Goal: Submit feedback/report problem

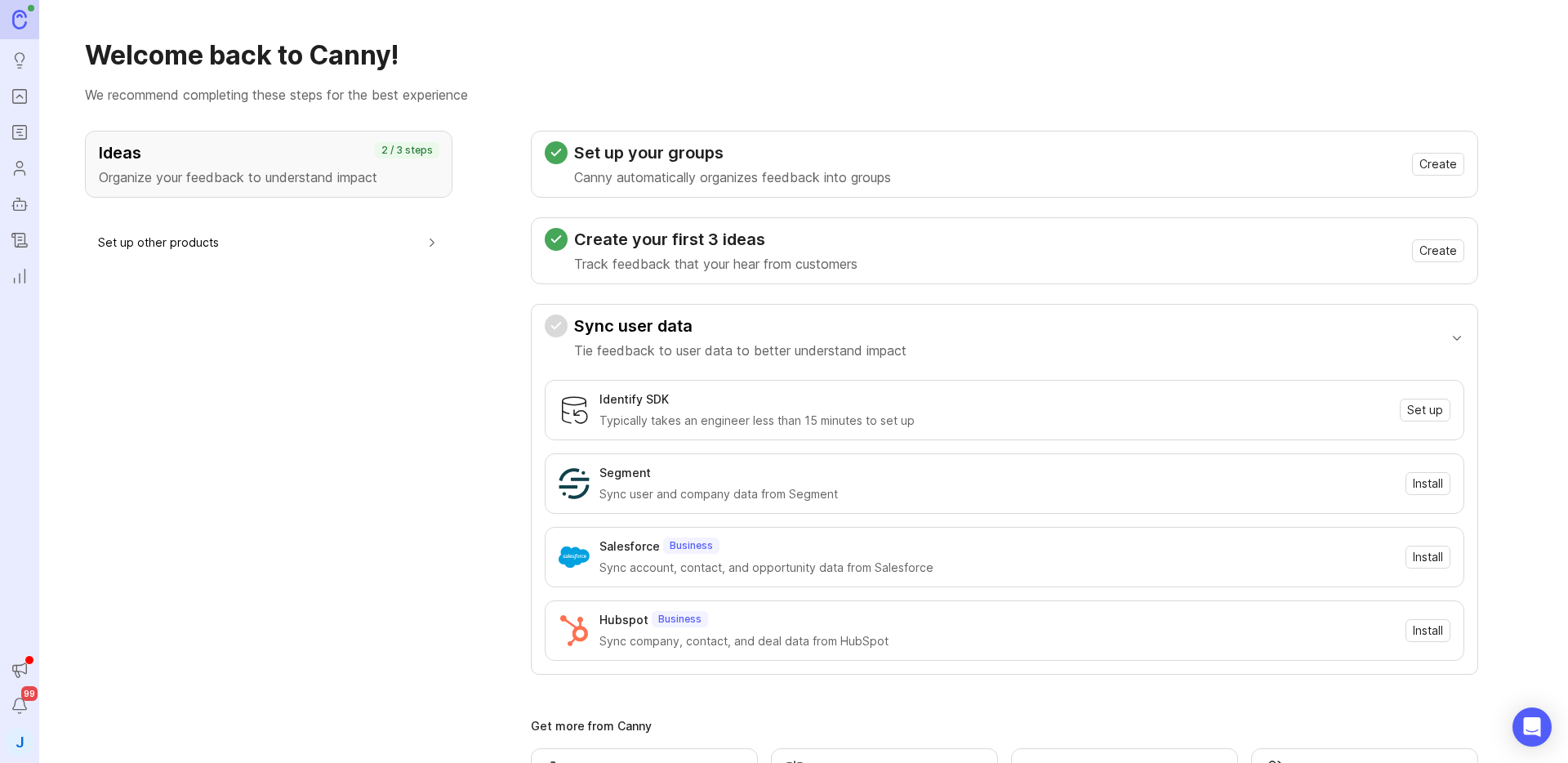
click at [12, 94] on icon "Portal" at bounding box center [20, 97] width 18 height 20
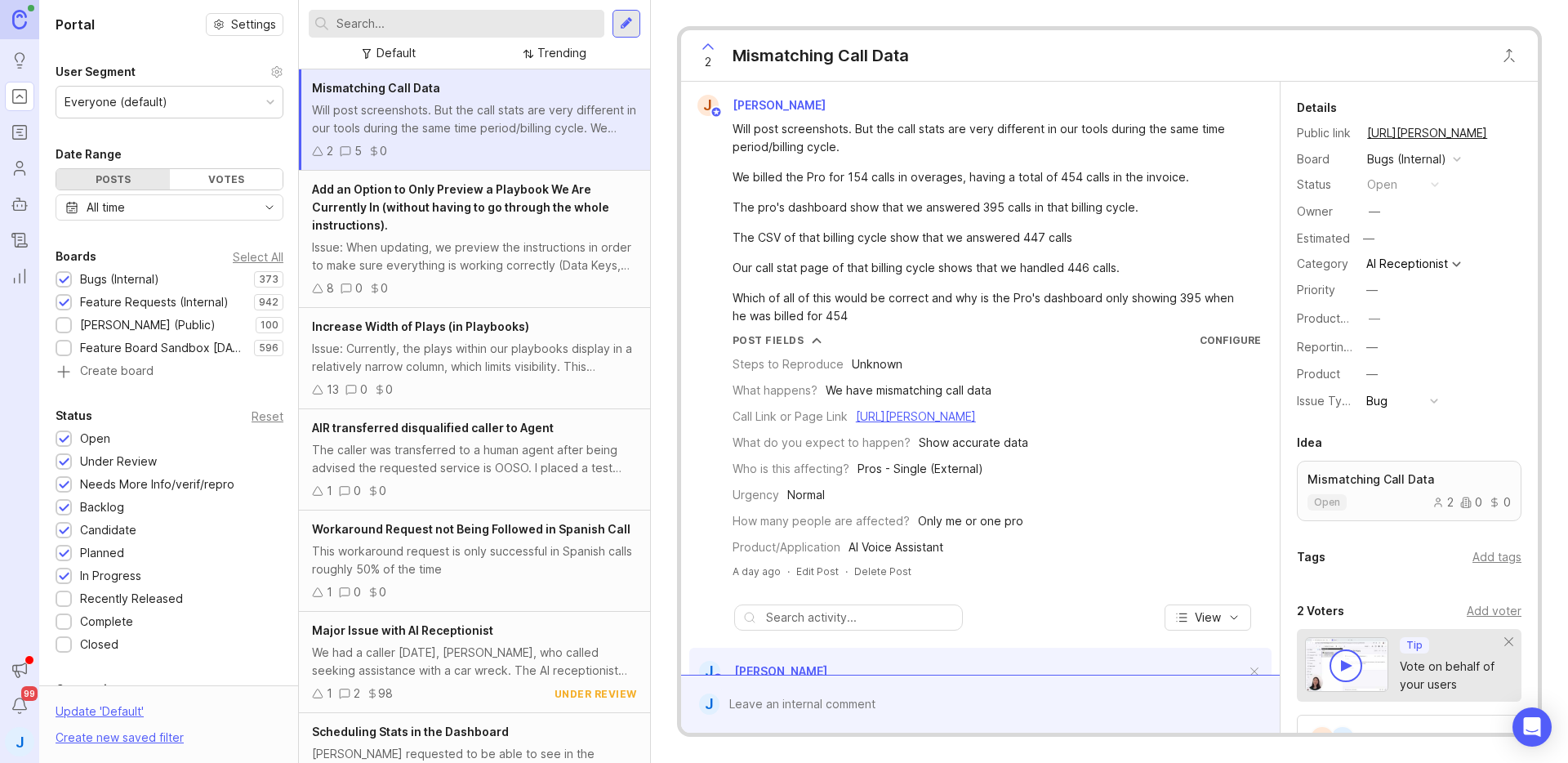
click at [456, 20] on input "text" at bounding box center [467, 24] width 262 height 18
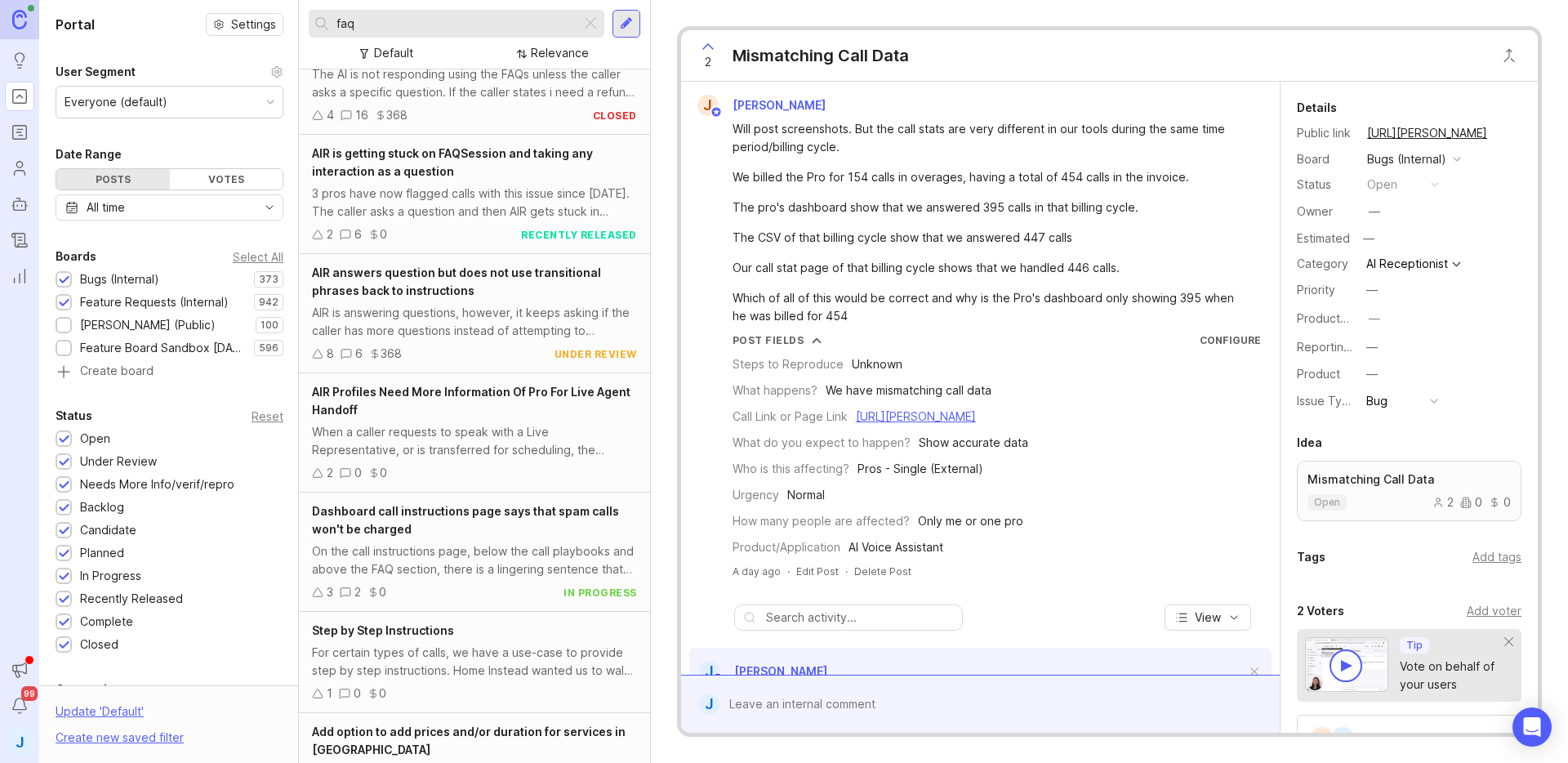
scroll to position [2060, 0]
click at [482, 172] on div "AIR is getting stuck on FAQSession and taking any interaction as a question" at bounding box center [475, 160] width 325 height 36
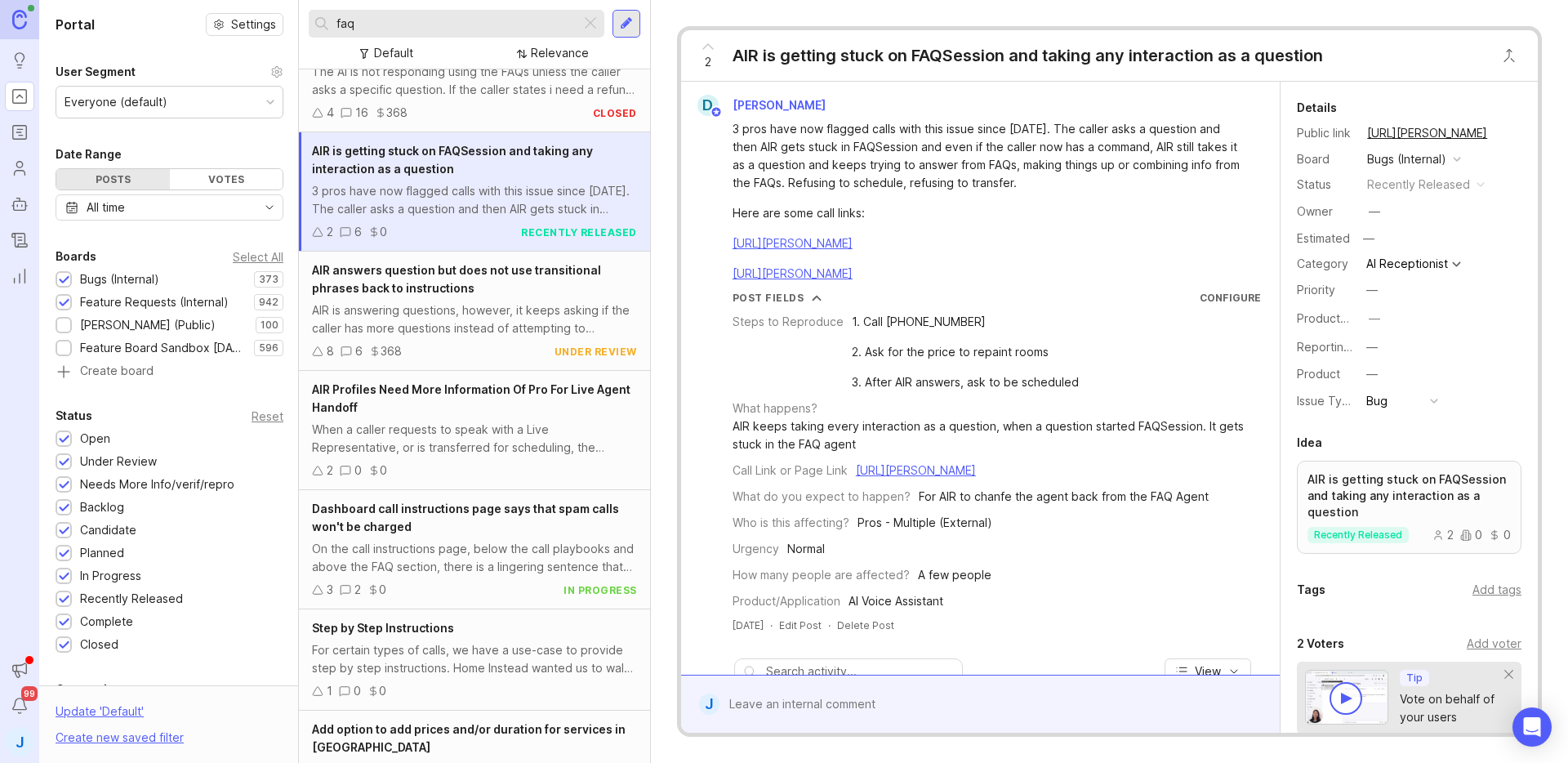
click at [893, 160] on div "3 pros have now flagged calls with this issue since [DATE]. The caller asks a q…" at bounding box center [989, 156] width 514 height 72
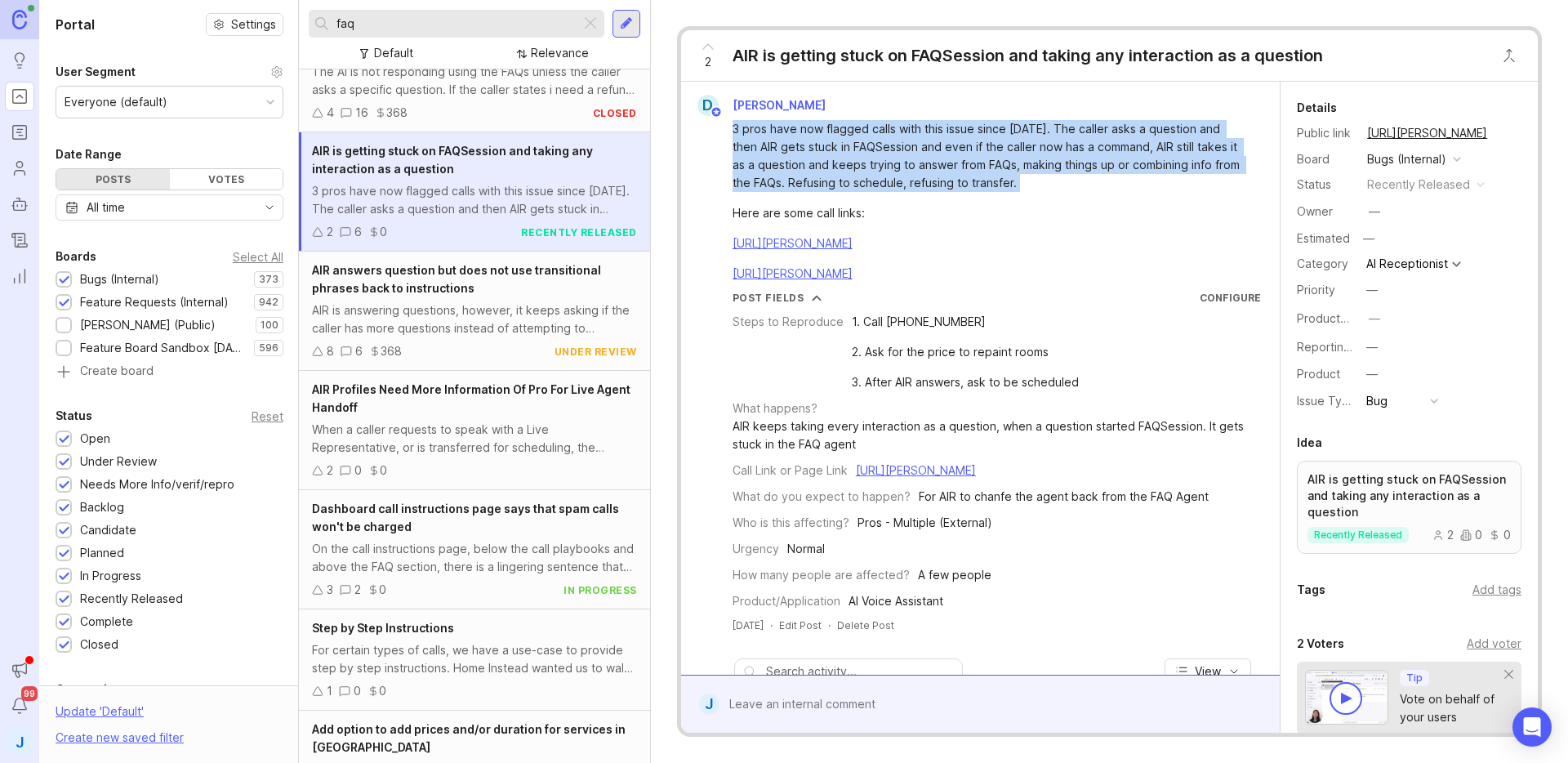
click at [893, 160] on div "3 pros have now flagged calls with this issue since [DATE]. The caller asks a q…" at bounding box center [989, 156] width 514 height 72
click at [982, 170] on div "3 pros have now flagged calls with this issue since [DATE]. The caller asks a q…" at bounding box center [989, 156] width 514 height 72
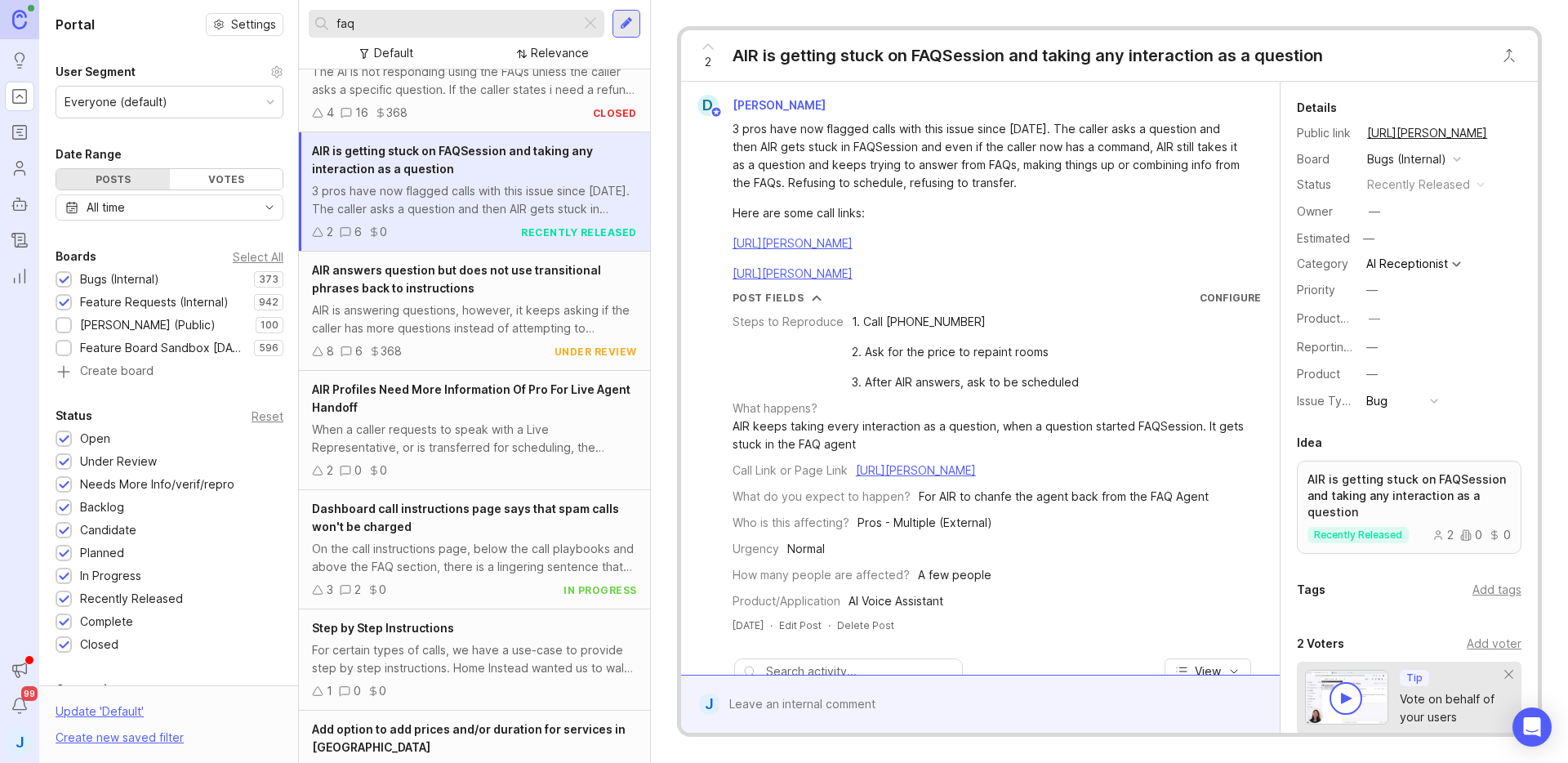
click at [969, 166] on div "3 pros have now flagged calls with this issue since [DATE]. The caller asks a q…" at bounding box center [989, 156] width 514 height 72
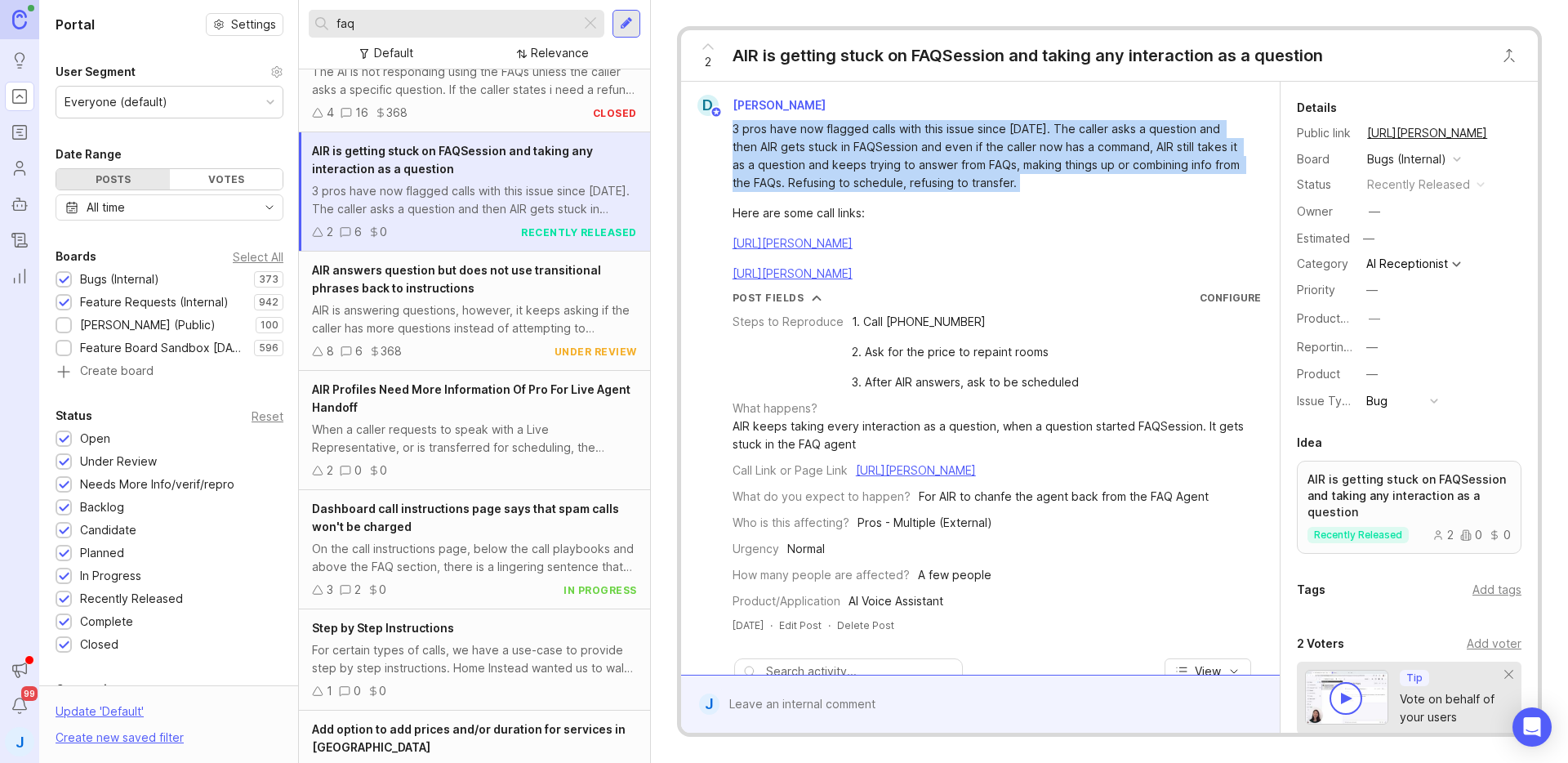
click at [969, 166] on div "3 pros have now flagged calls with this issue since [DATE]. The caller asks a q…" at bounding box center [989, 156] width 514 height 72
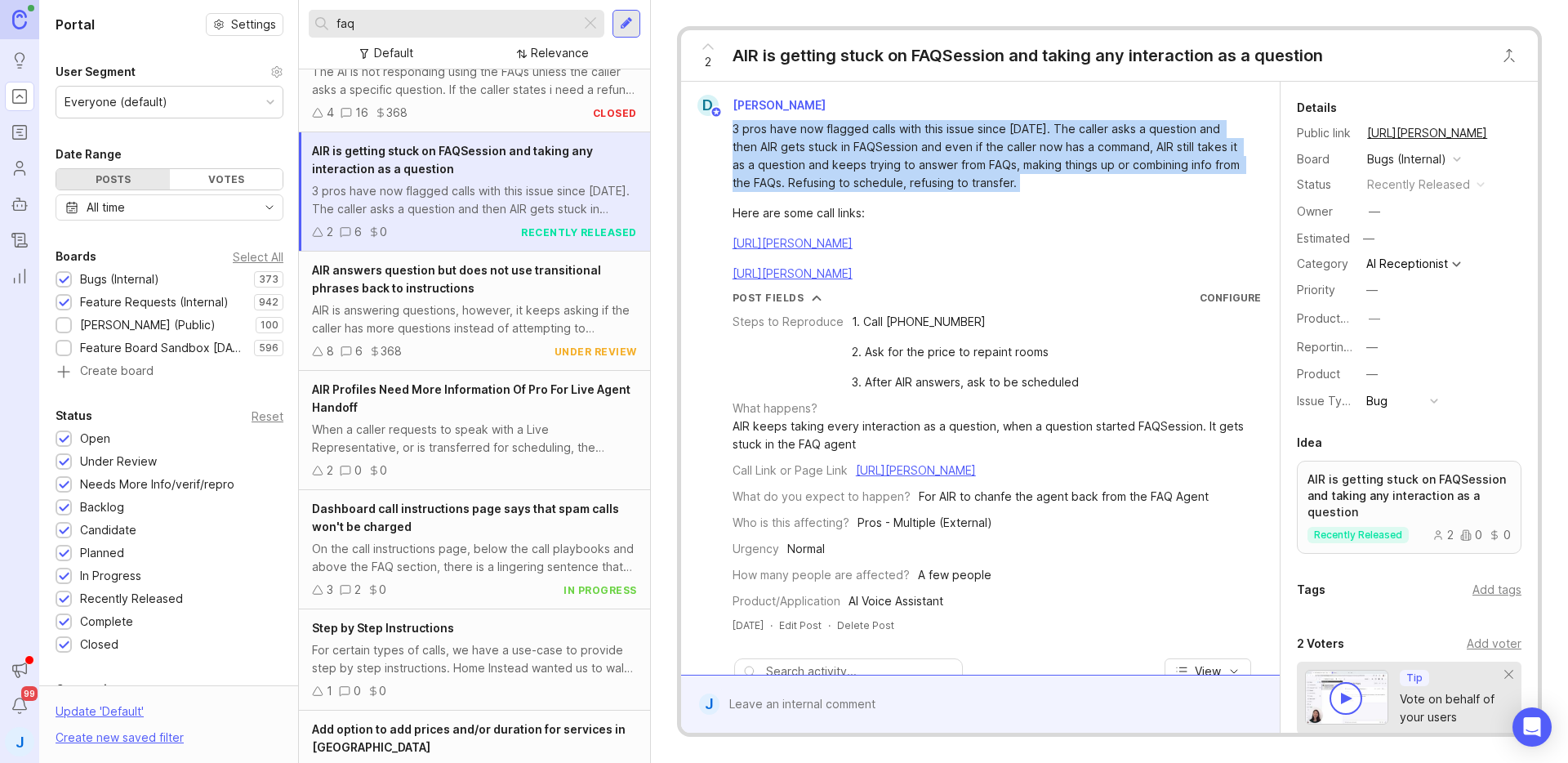
click at [1016, 166] on div "3 pros have now flagged calls with this issue since [DATE]. The caller asks a q…" at bounding box center [989, 156] width 514 height 72
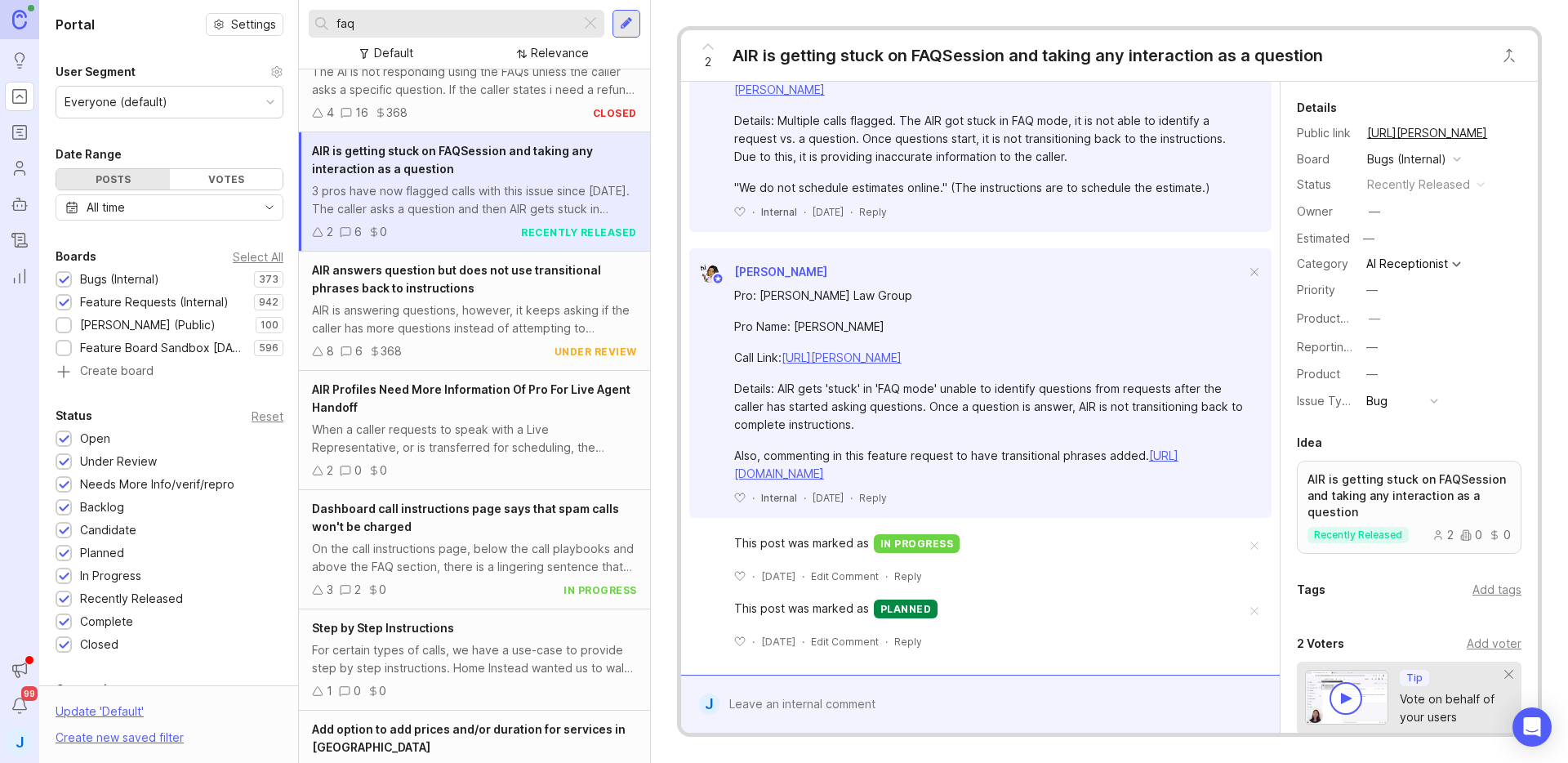
scroll to position [1070, 0]
click at [555, 326] on div "AIR is answering questions, however, it keeps asking if the caller has more que…" at bounding box center [475, 319] width 325 height 36
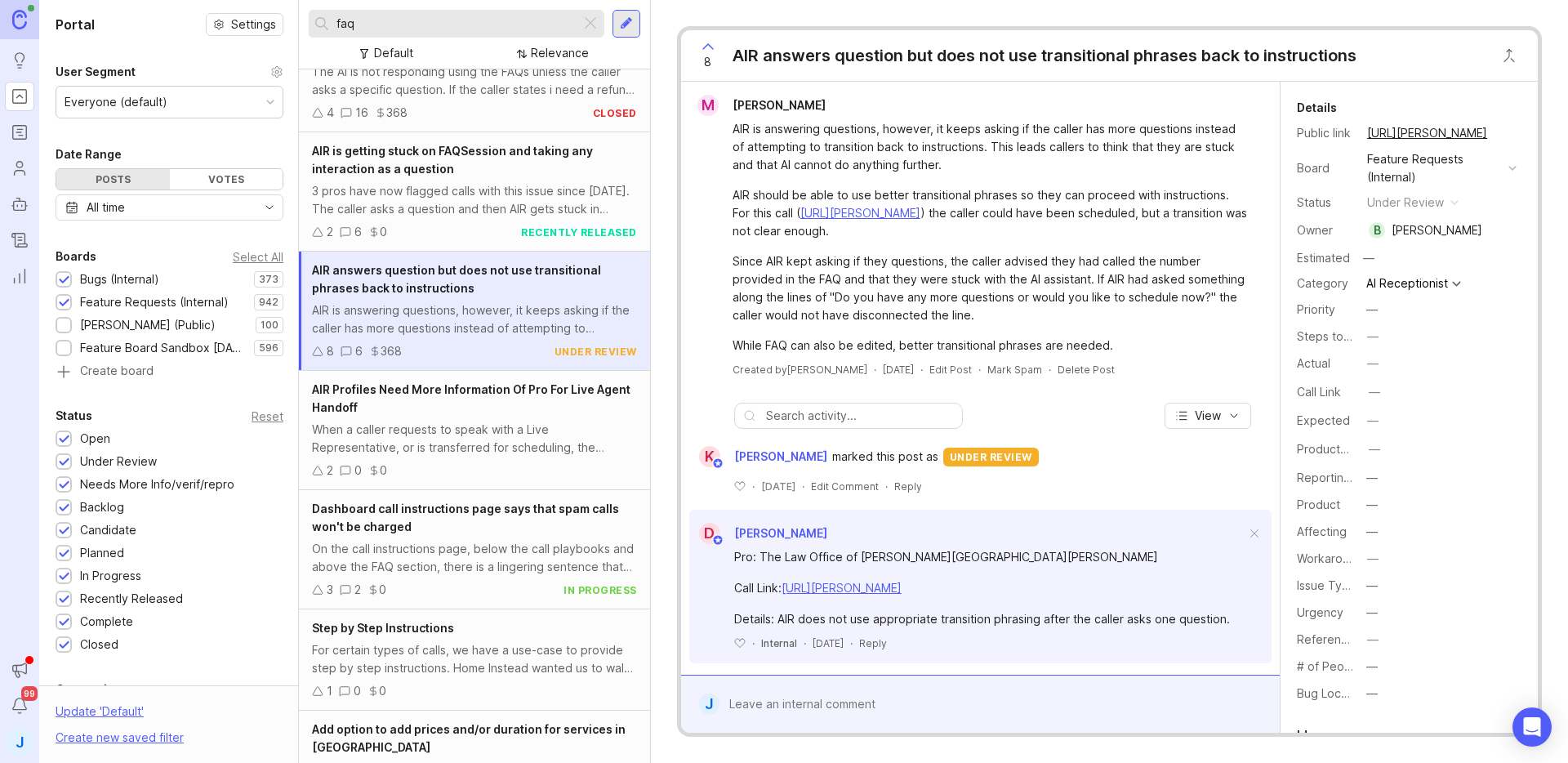
click at [996, 166] on div "AIR is answering questions, however, it keeps asking if the caller has more que…" at bounding box center [989, 147] width 514 height 54
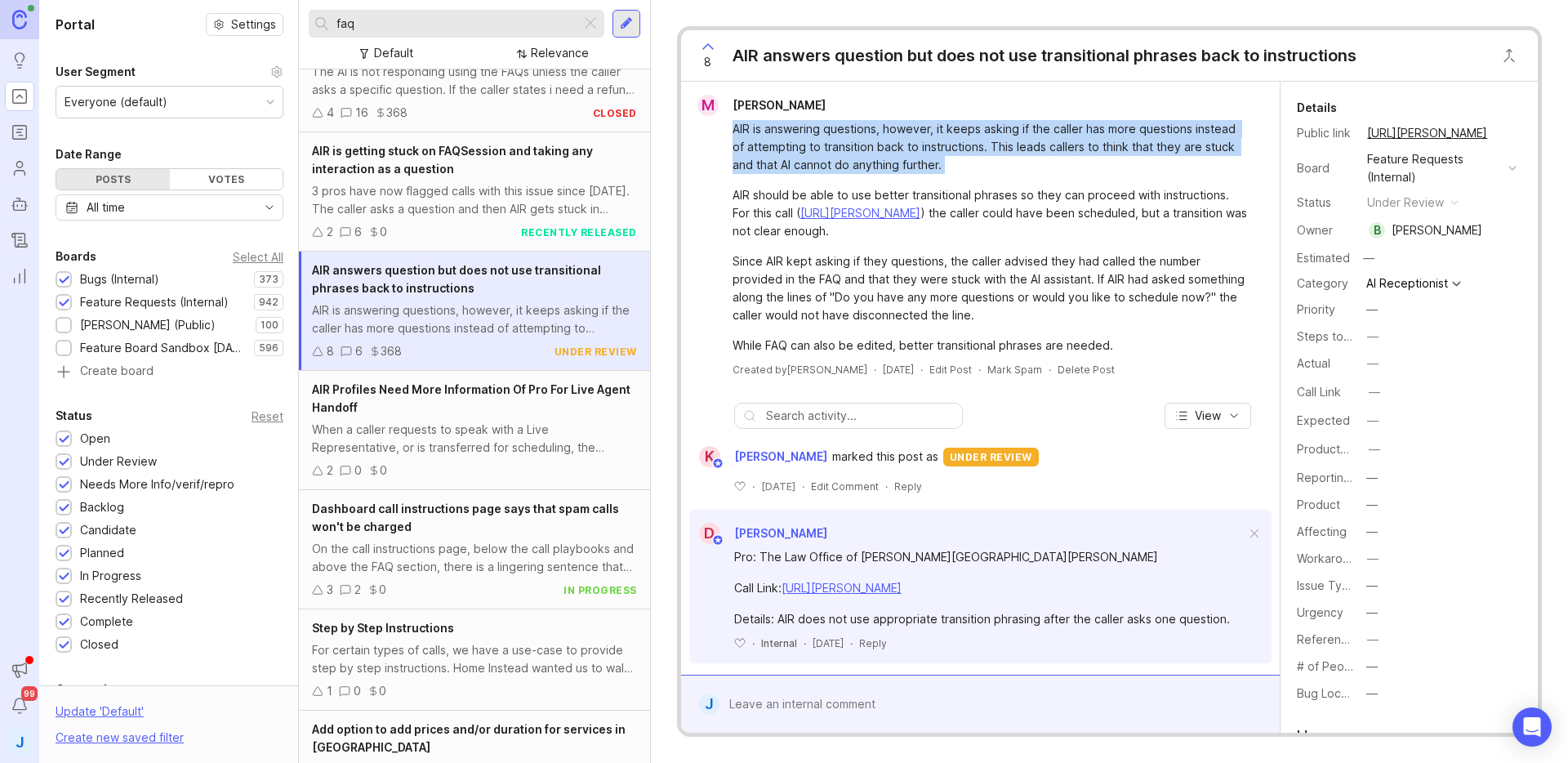
click at [996, 166] on div "AIR is answering questions, however, it keeps asking if the caller has more que…" at bounding box center [989, 147] width 514 height 54
click at [1028, 166] on div "AIR is answering questions, however, it keeps asking if the caller has more que…" at bounding box center [989, 147] width 514 height 54
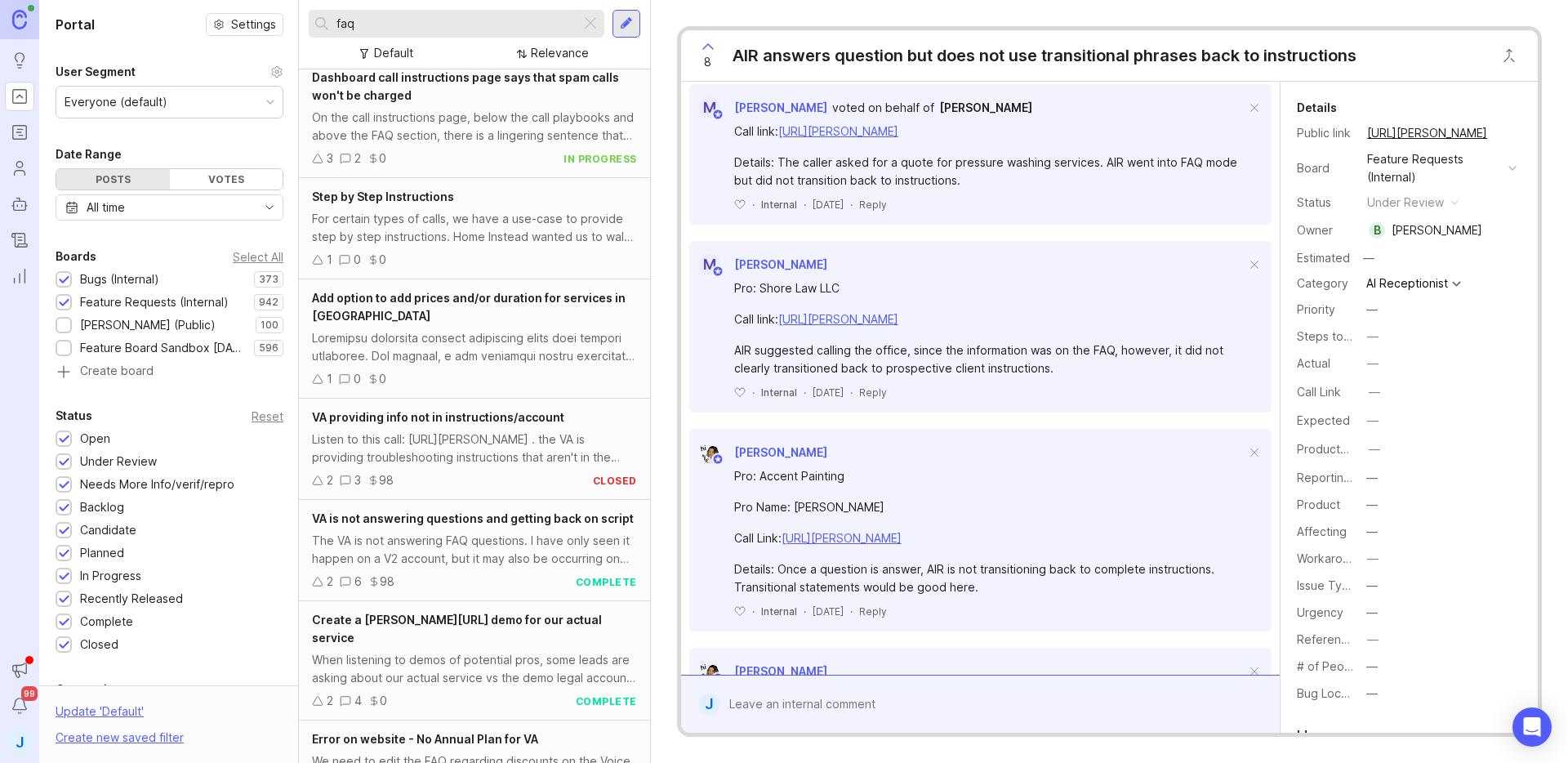
scroll to position [2669, 0]
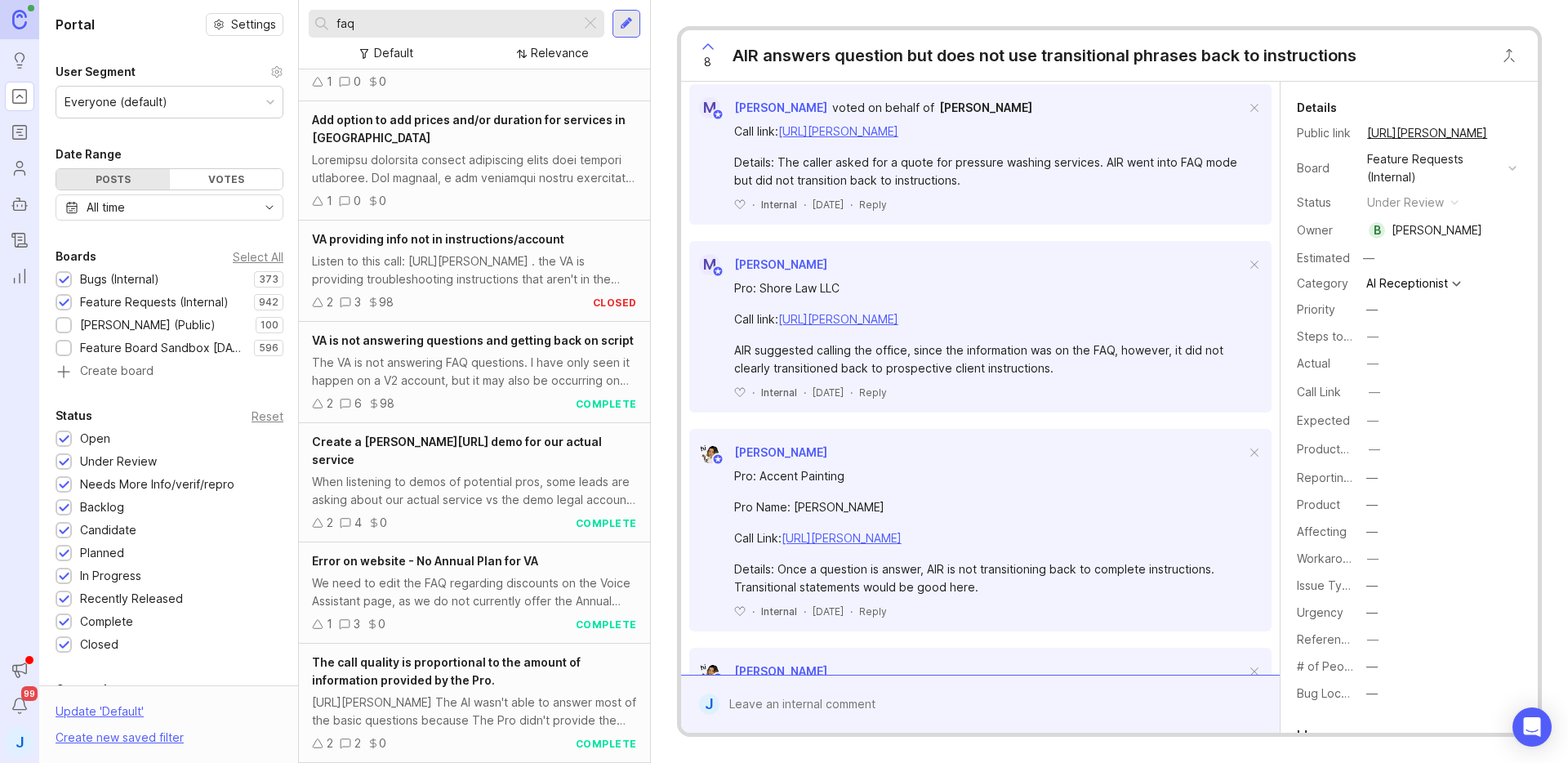
click at [417, 13] on div "faq" at bounding box center [445, 24] width 272 height 28
click at [432, 29] on input "faq" at bounding box center [455, 24] width 238 height 18
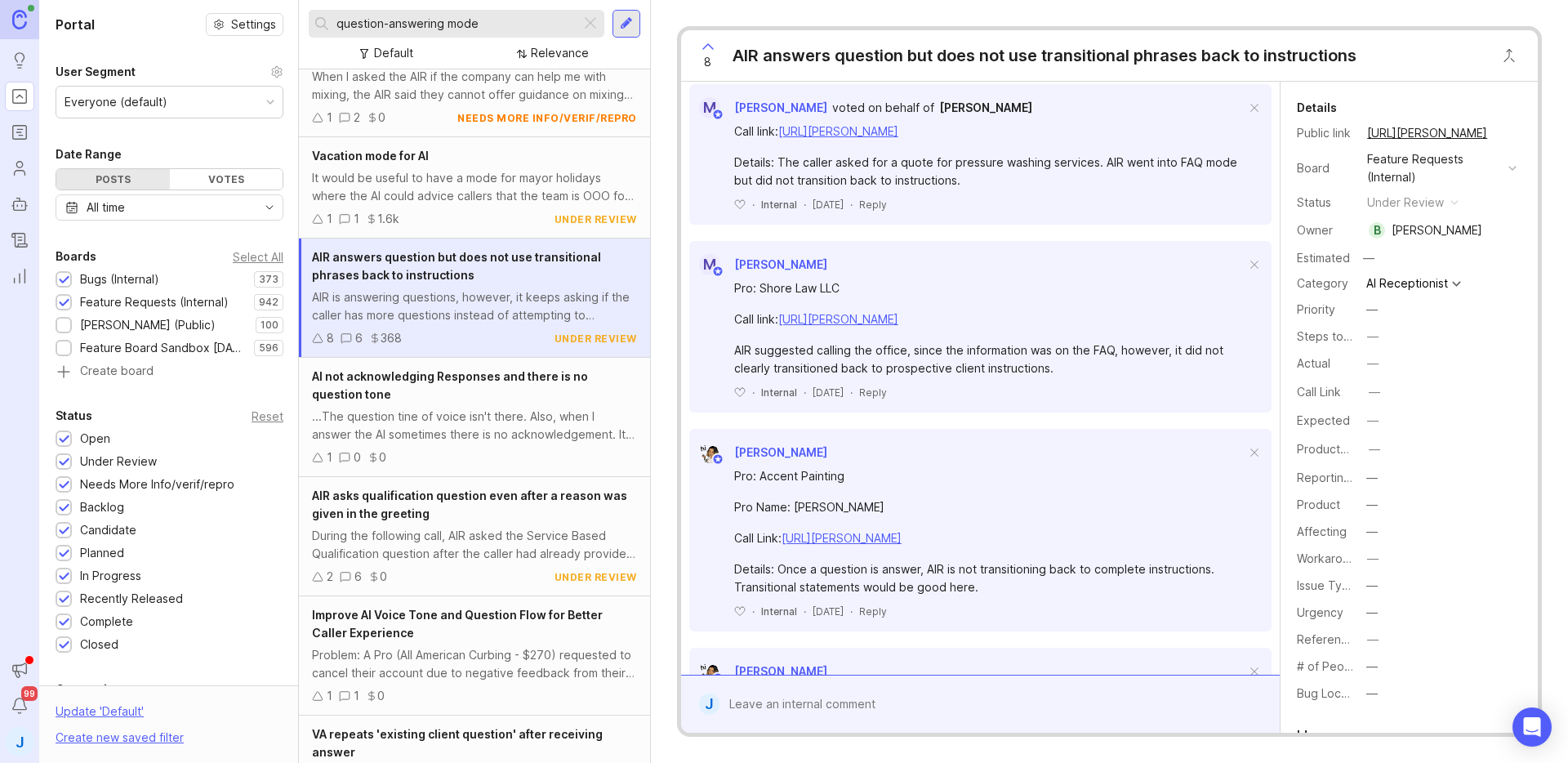
scroll to position [1785, 0]
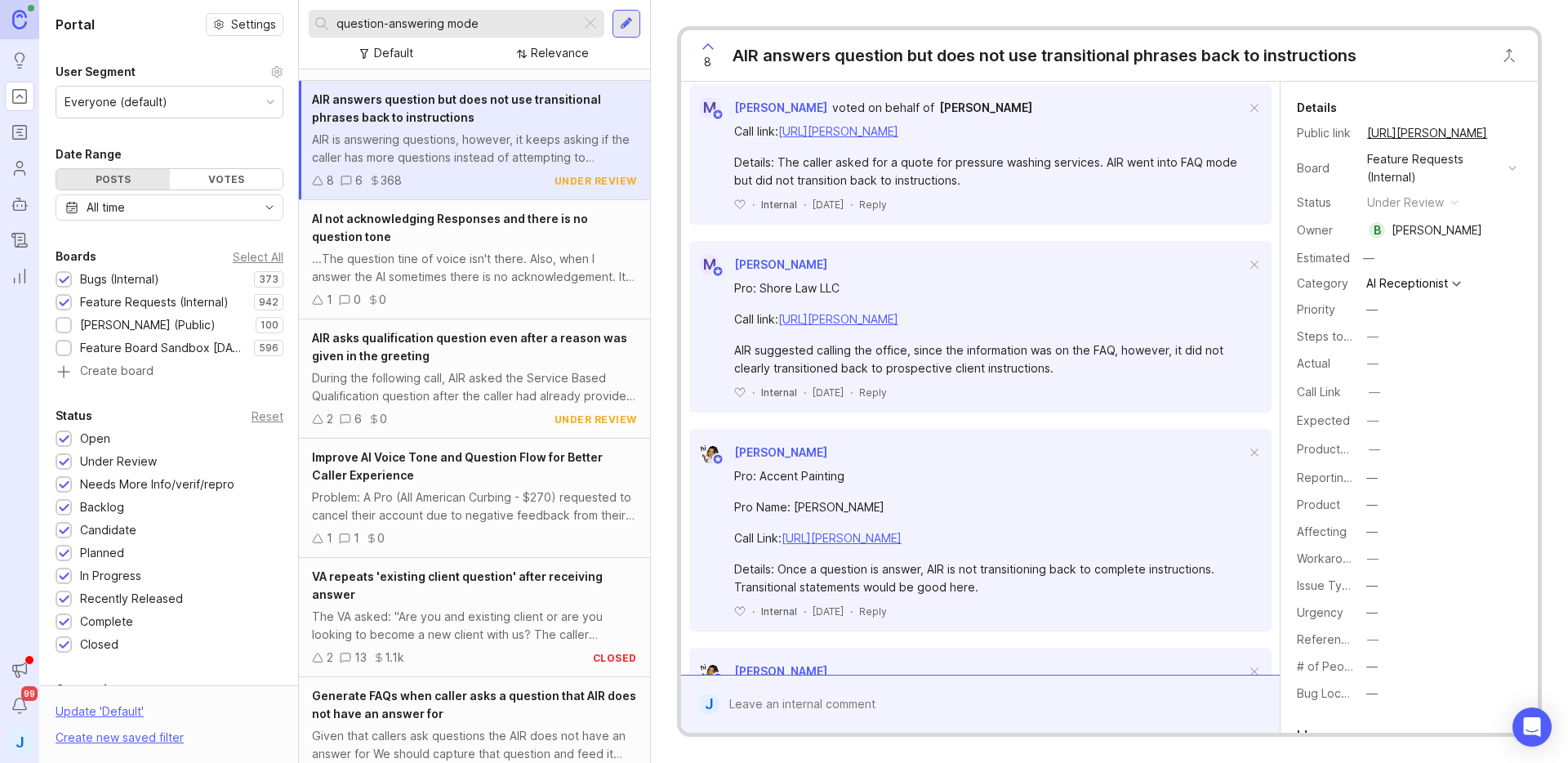
click at [461, 29] on input "question-answering mode" at bounding box center [455, 24] width 238 height 18
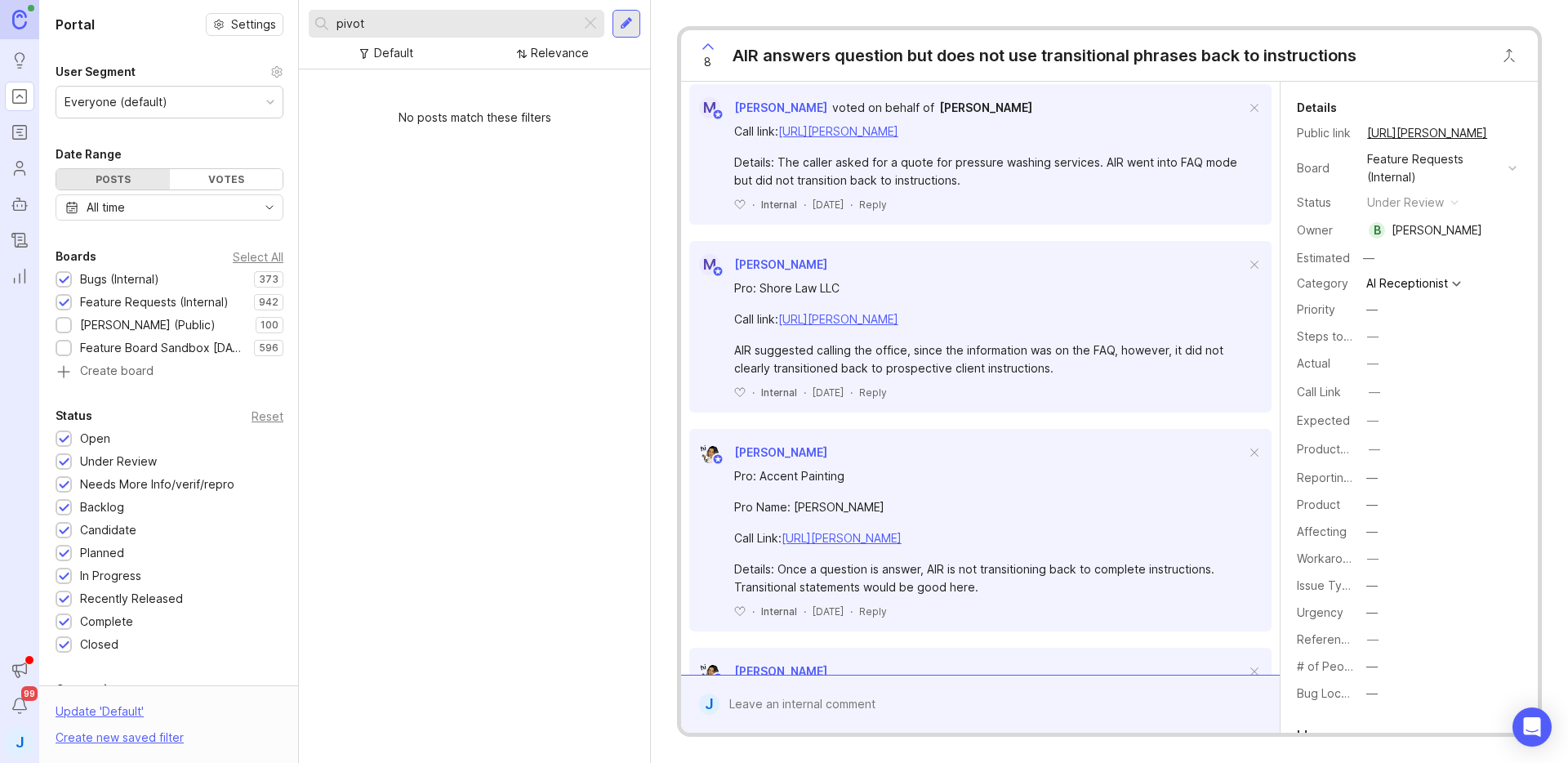
click at [427, 23] on input "pivot" at bounding box center [455, 24] width 238 height 18
type input "i"
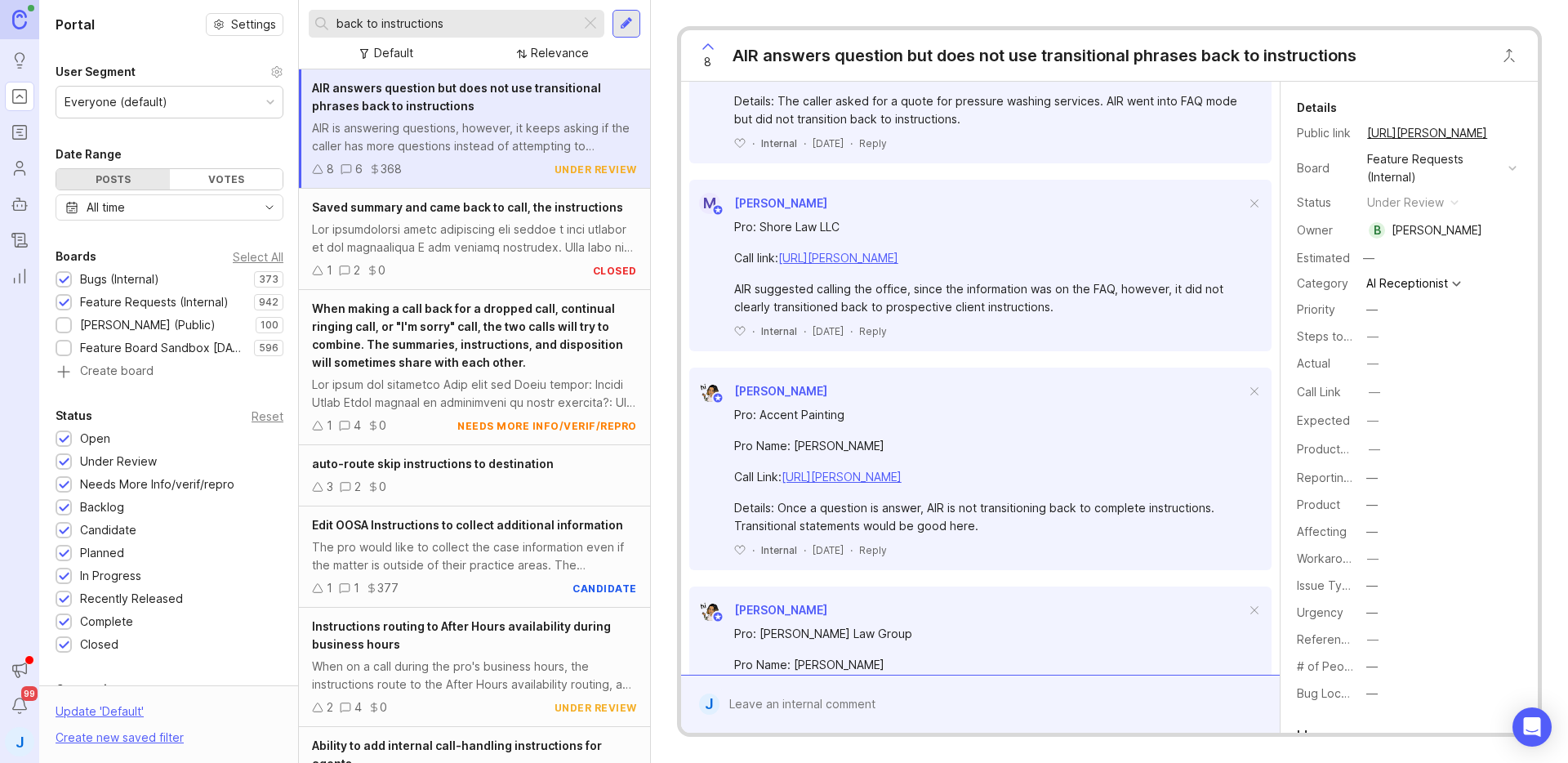
scroll to position [780, 0]
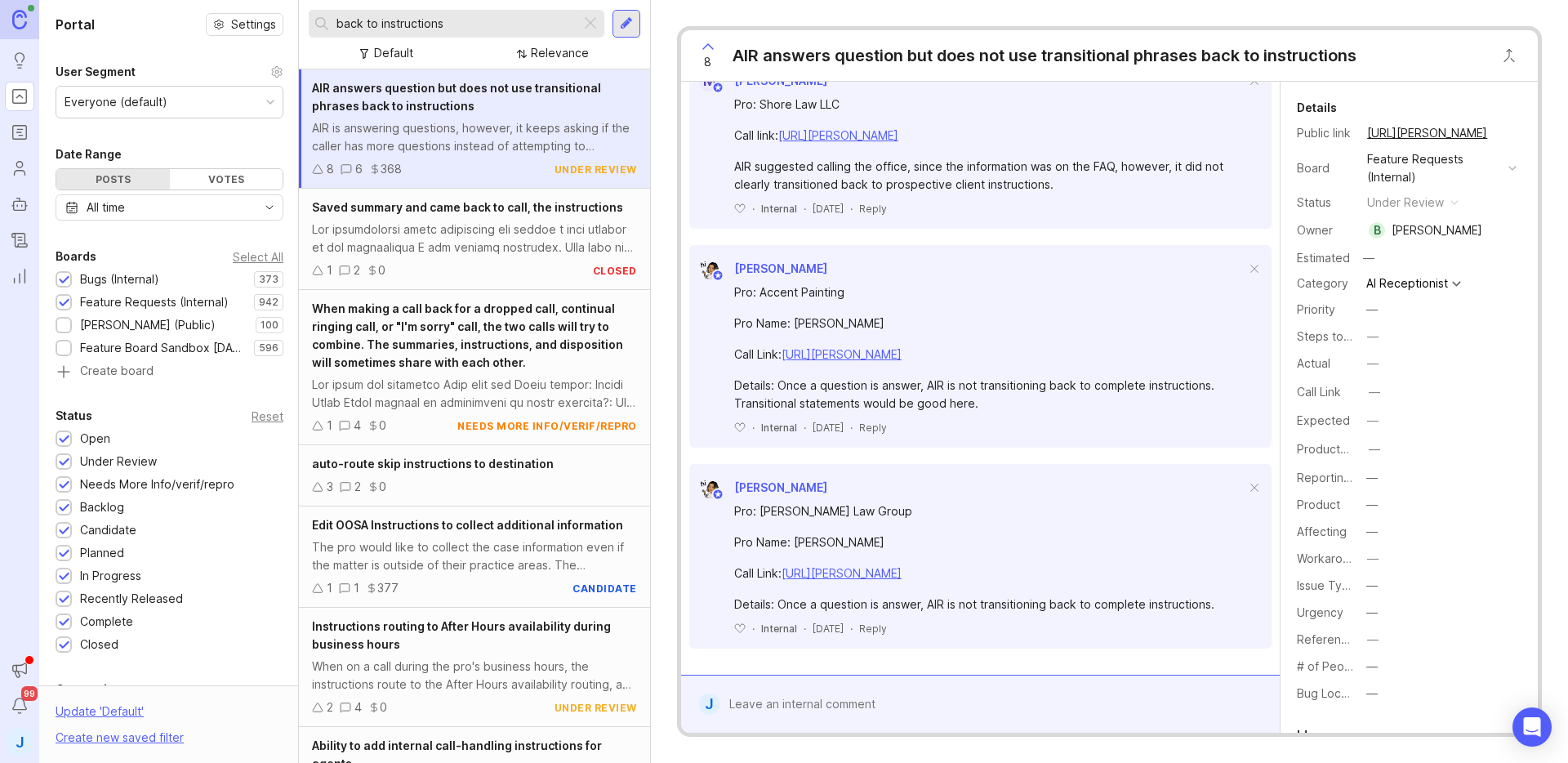
type input "back to instructions"
click at [861, 709] on div at bounding box center [992, 703] width 546 height 31
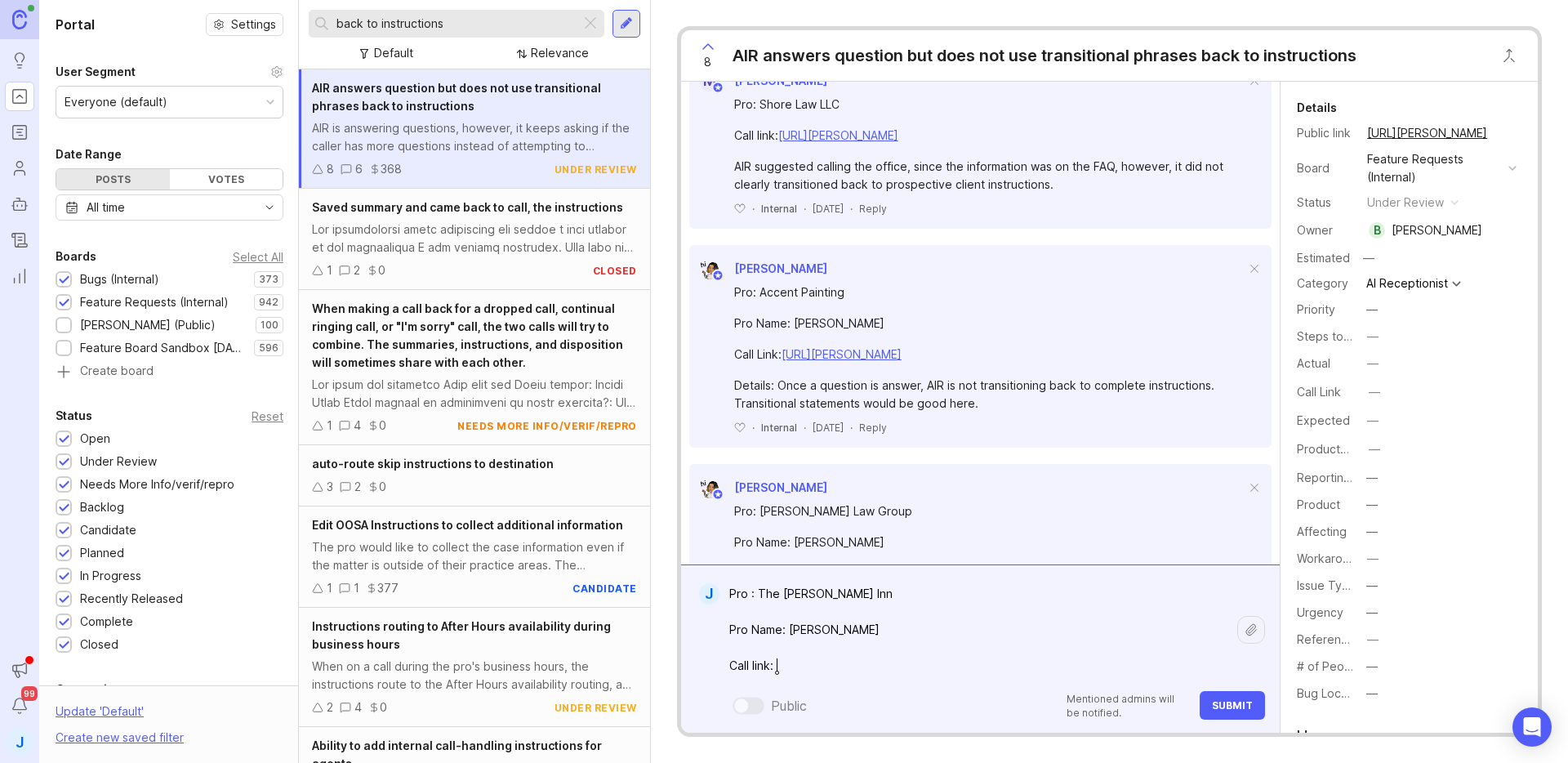
paste textarea "[URL][PERSON_NAME]"
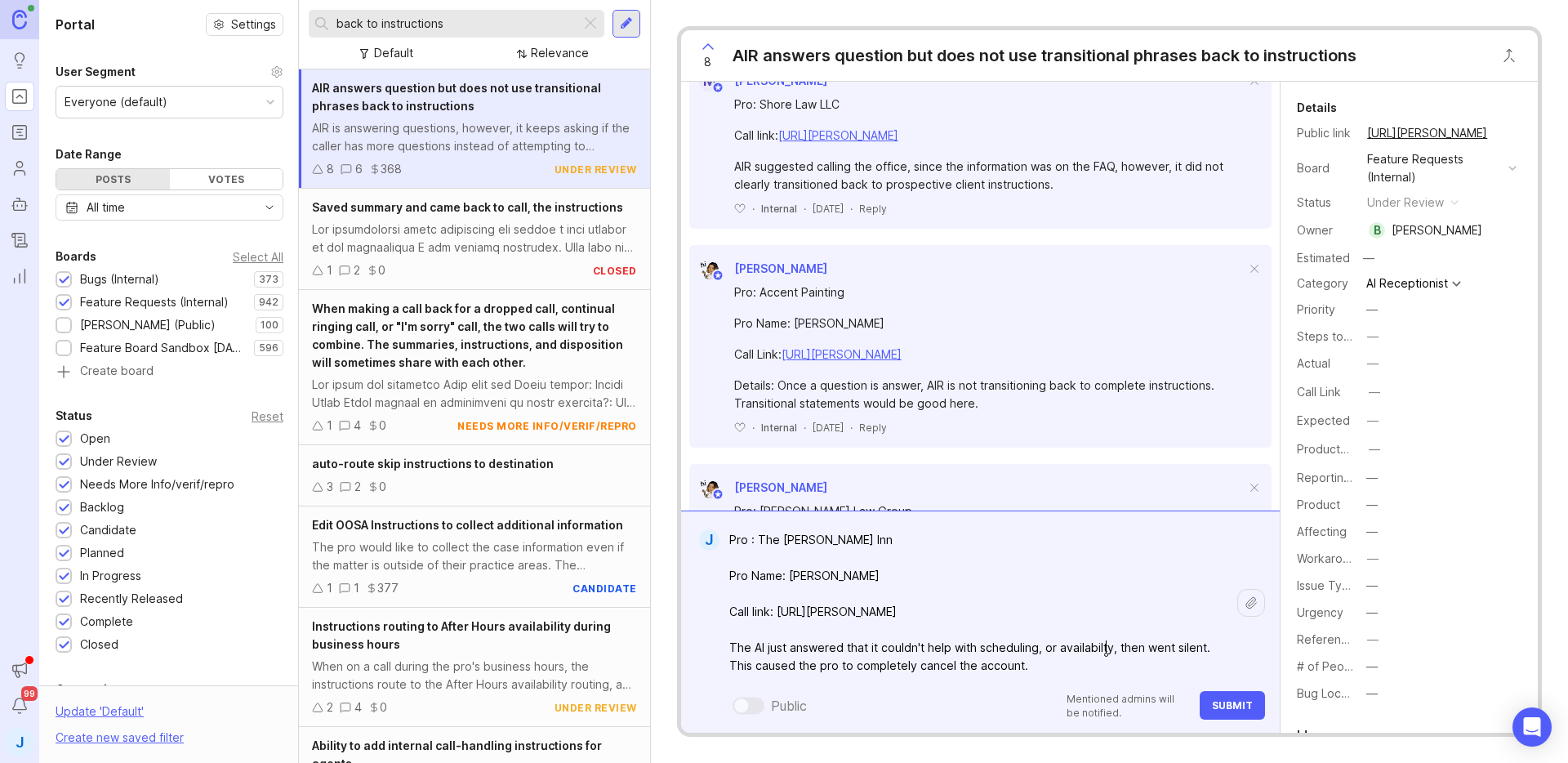
click at [1106, 650] on textarea "Pro : The [PERSON_NAME] Inn Pro Name: [PERSON_NAME] Call link: [URL][PERSON_NAM…" at bounding box center [978, 602] width 518 height 157
click at [0, 0] on lt-span "availabil i ty" at bounding box center [0, 0] width 0 height 0
click at [1126, 665] on textarea "Pro : The [PERSON_NAME] Inn Pro Name: [PERSON_NAME] Call link: [URL][PERSON_NAM…" at bounding box center [978, 602] width 518 height 157
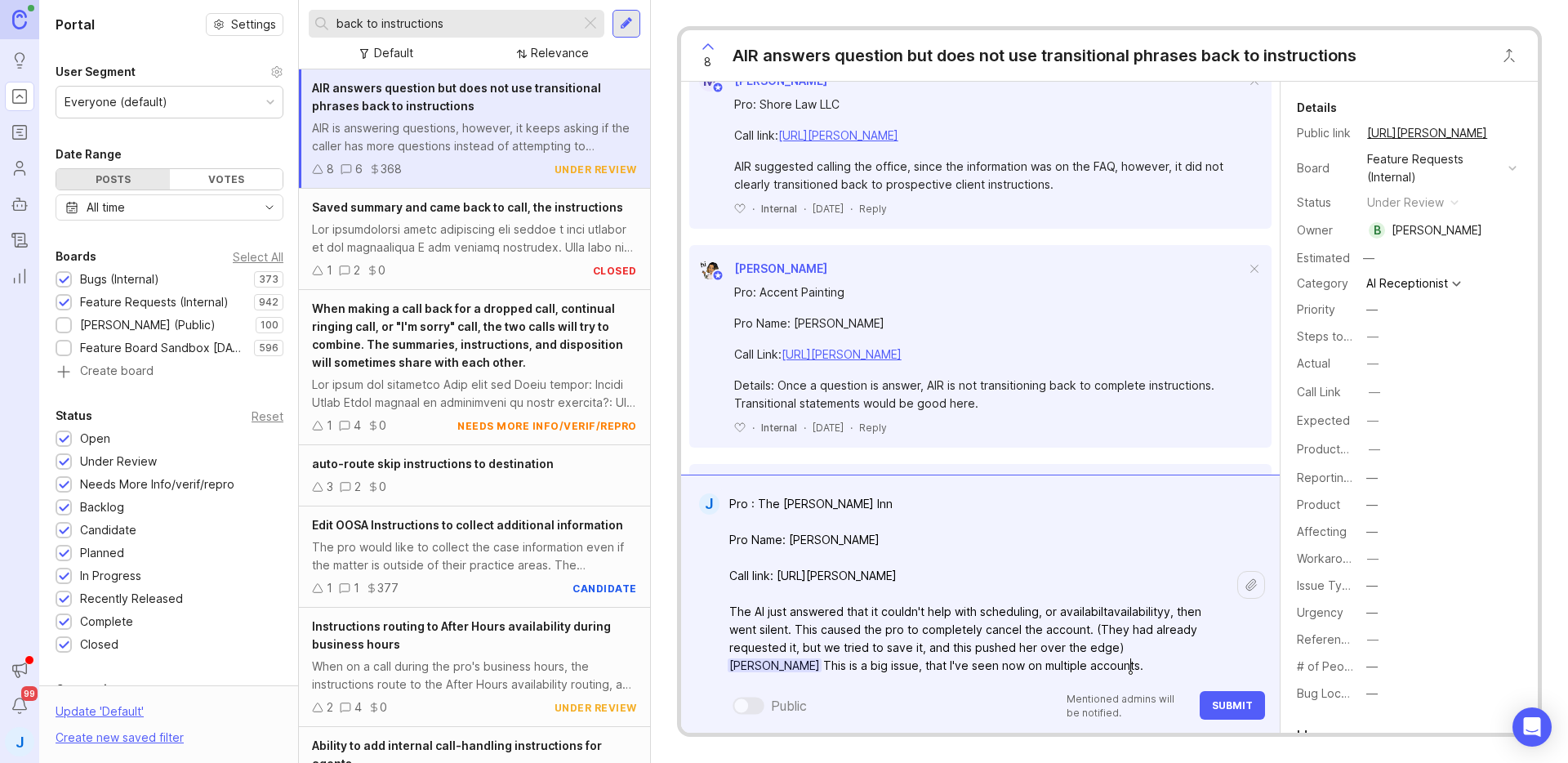
click at [1122, 614] on textarea "Pro : The [PERSON_NAME] Inn Pro Name: [PERSON_NAME] Call link: [URL][PERSON_NAM…" at bounding box center [978, 585] width 518 height 193
click at [1104, 612] on textarea "Pro : The [PERSON_NAME] Inn Pro Name: [PERSON_NAME] Call link: [URL][PERSON_NAM…" at bounding box center [978, 585] width 518 height 193
click at [942, 662] on textarea "Pro : The [PERSON_NAME] Inn Pro Name: [PERSON_NAME] Call link: [URL][PERSON_NAM…" at bounding box center [978, 585] width 518 height 193
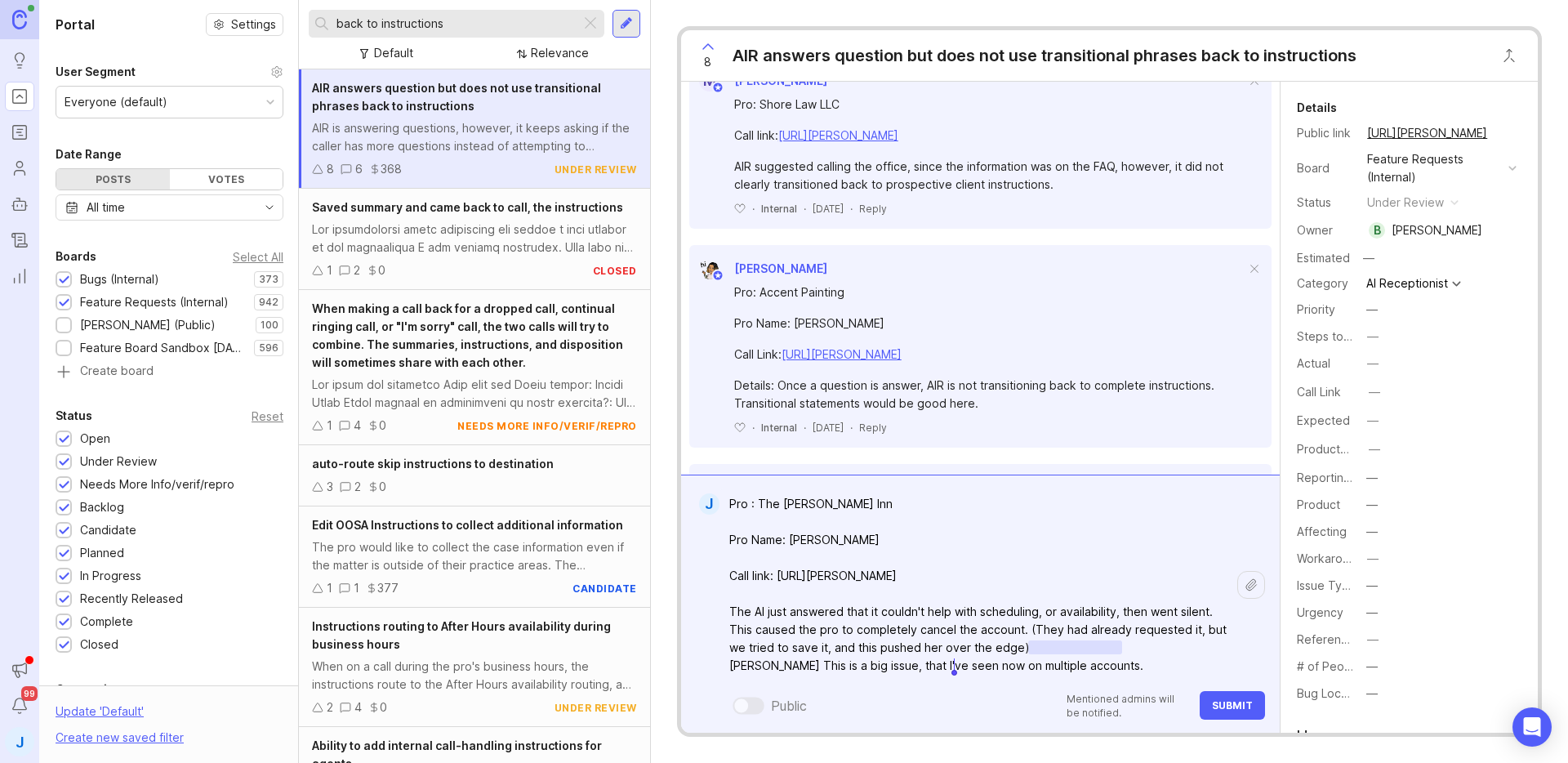
click at [942, 662] on textarea "Pro : The [PERSON_NAME] Inn Pro Name: [PERSON_NAME] Call link: [URL][PERSON_NAM…" at bounding box center [978, 585] width 518 height 193
click at [943, 662] on textarea "Pro : The [PERSON_NAME] Inn Pro Name: [PERSON_NAME] Call link: [URL][PERSON_NAM…" at bounding box center [978, 585] width 518 height 193
click at [1032, 667] on textarea "Pro : The [PERSON_NAME] Inn Pro Name: [PERSON_NAME] Call link: [URL][PERSON_NAM…" at bounding box center [978, 585] width 518 height 193
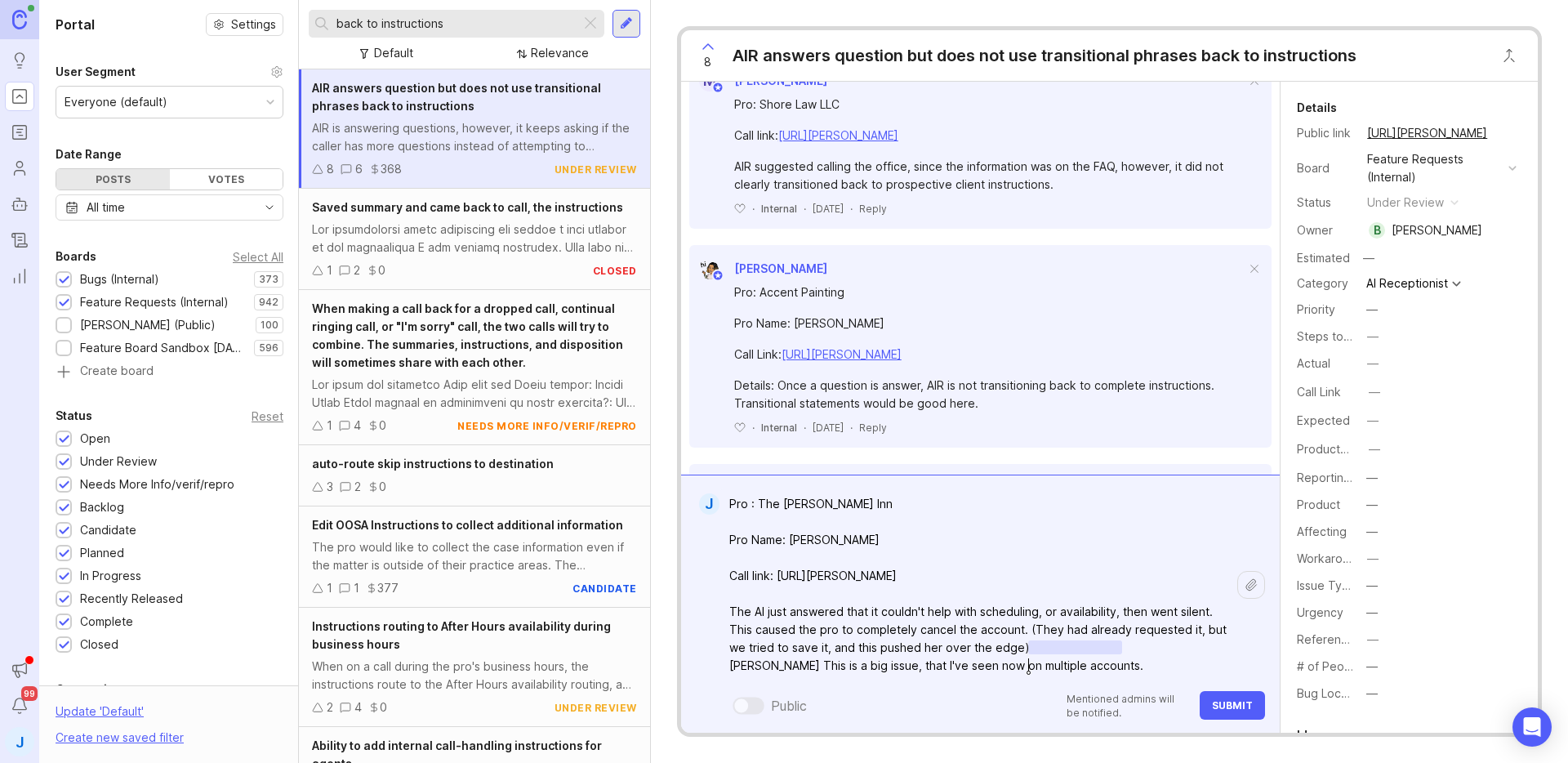
click at [1141, 678] on textarea "Pro : The [PERSON_NAME] Inn Pro Name: [PERSON_NAME] Call link: [URL][PERSON_NAM…" at bounding box center [978, 585] width 518 height 193
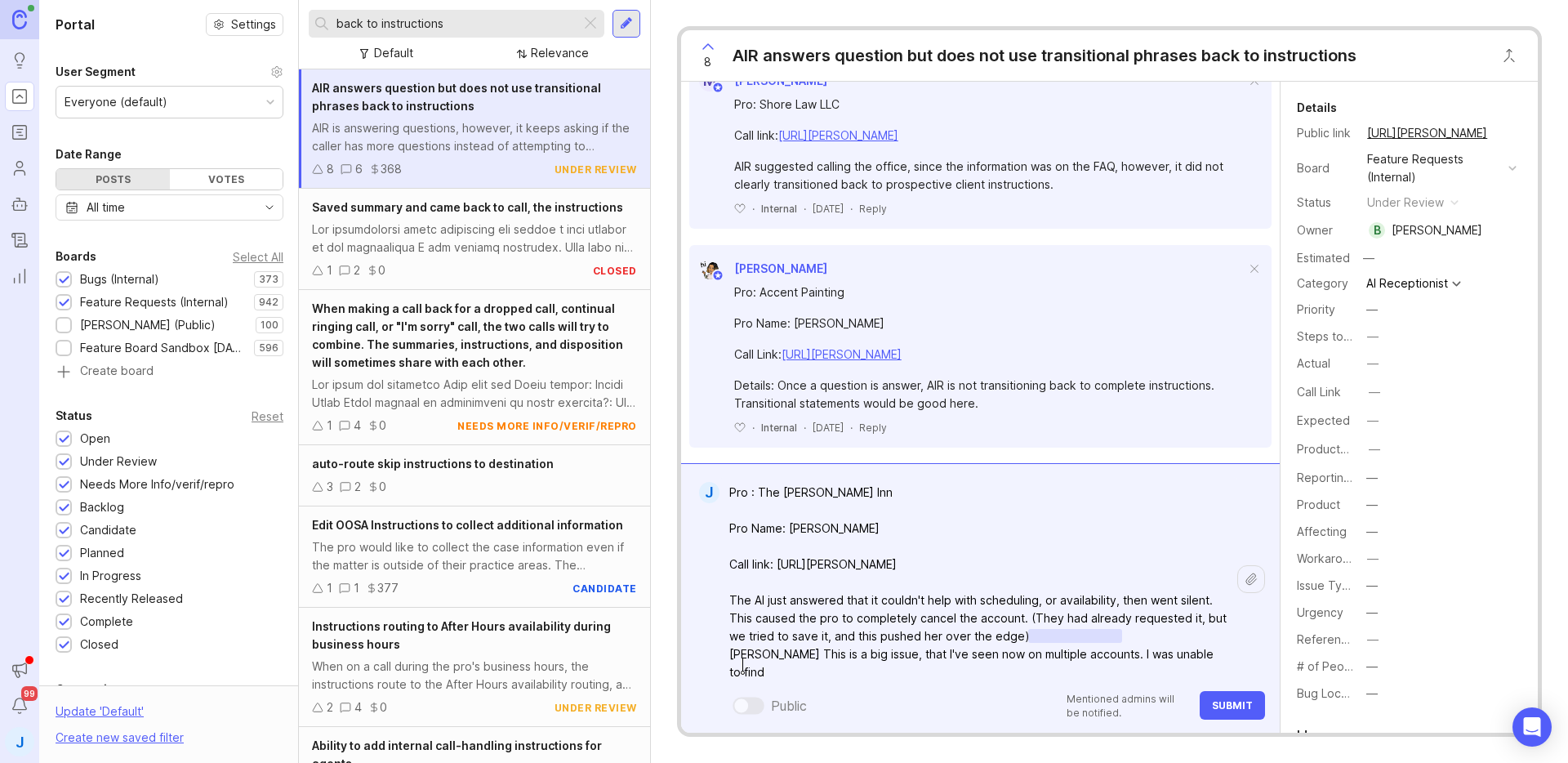
scroll to position [7, 0]
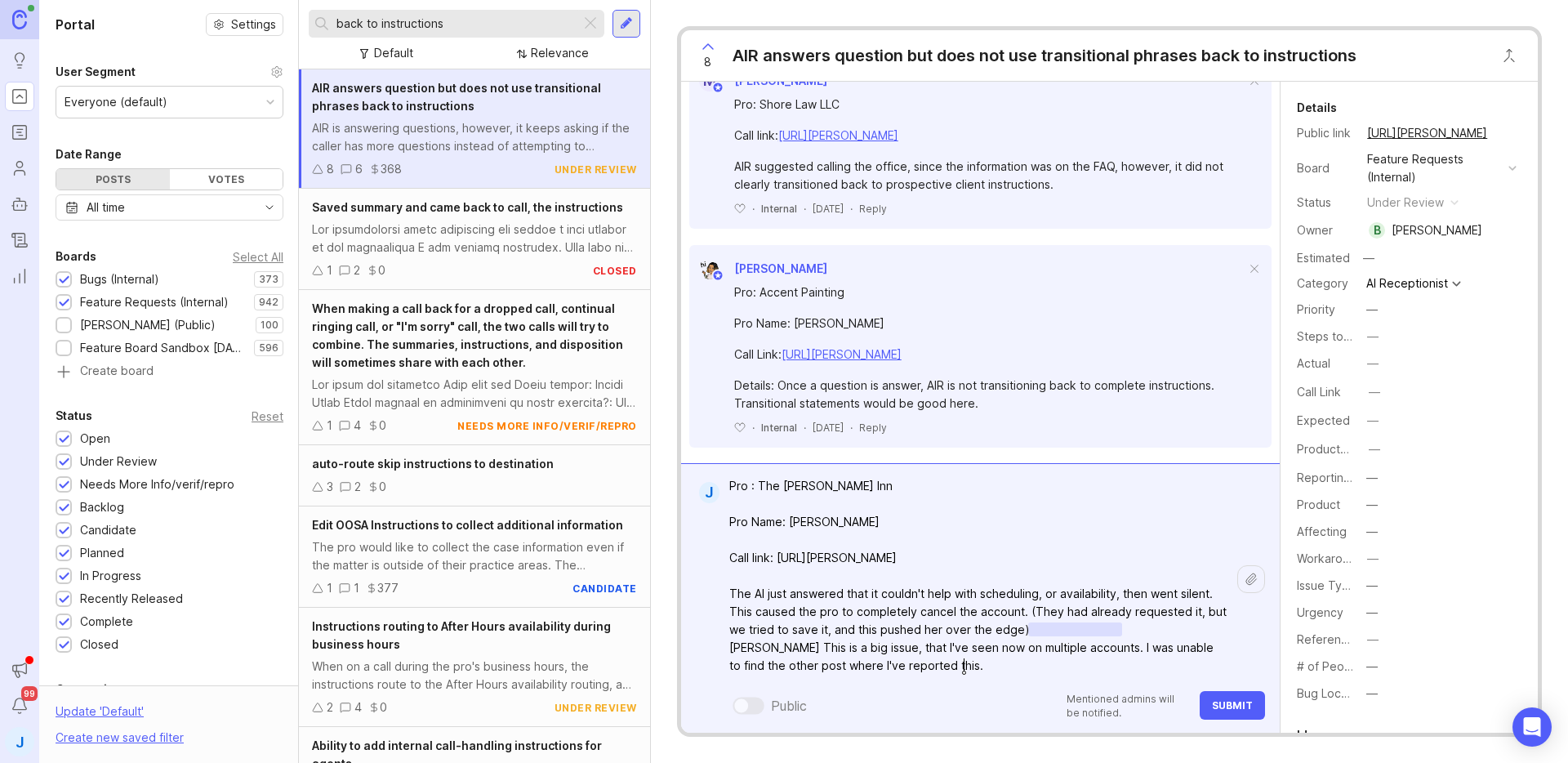
click at [1025, 663] on textarea "Pro : The [PERSON_NAME] Inn Pro Name: [PERSON_NAME] Call link: [URL][PERSON_NAM…" at bounding box center [978, 576] width 518 height 210
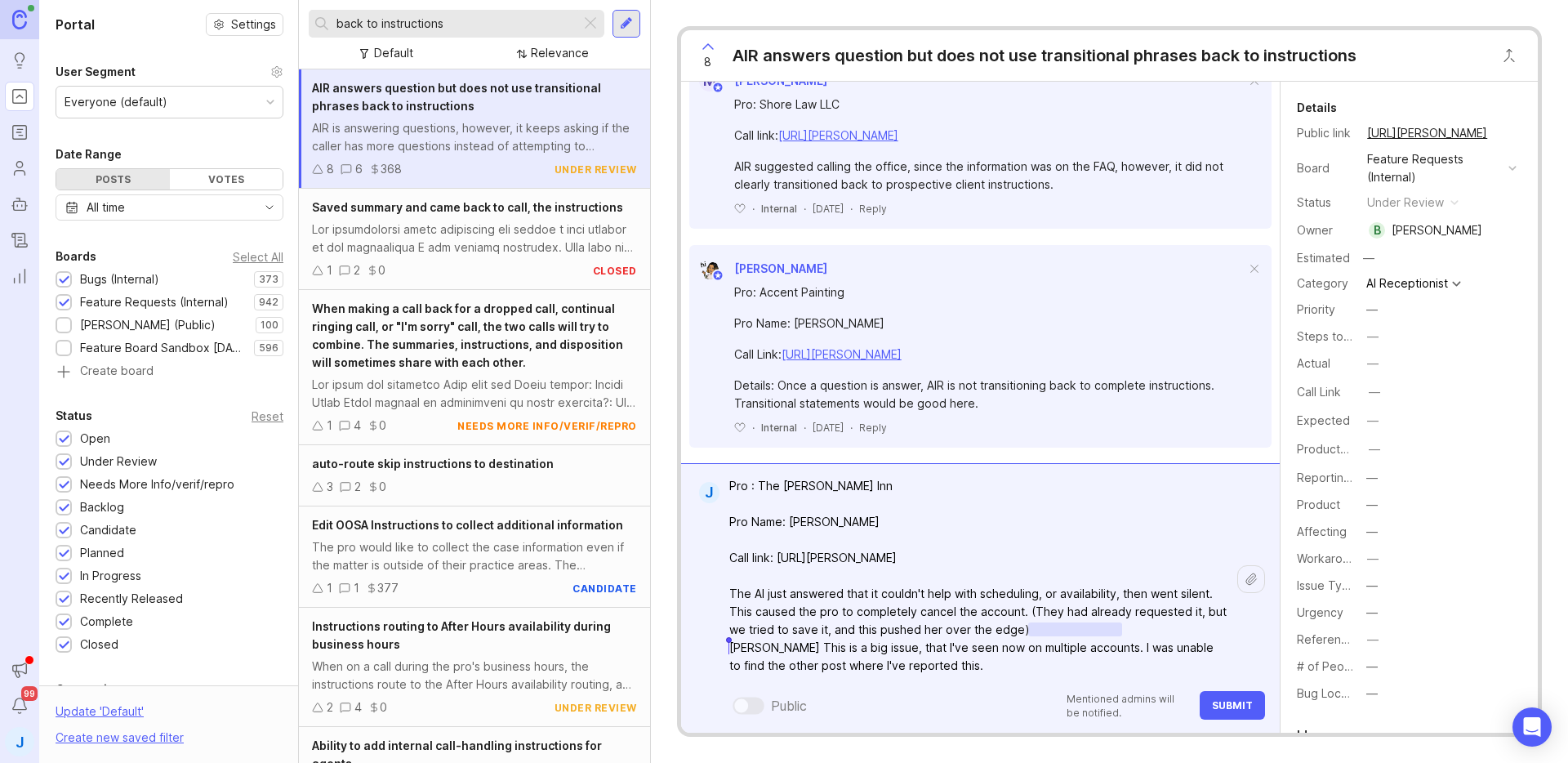
click at [1025, 663] on textarea "Pro : The [PERSON_NAME] Inn Pro Name: [PERSON_NAME] Call link: [URL][PERSON_NAM…" at bounding box center [978, 576] width 518 height 210
click at [1026, 663] on textarea "Pro : The [PERSON_NAME] Inn Pro Name: [PERSON_NAME] Call link: [URL][PERSON_NAM…" at bounding box center [978, 576] width 518 height 210
click at [1027, 664] on textarea "Pro : The [PERSON_NAME] Inn Pro Name: [PERSON_NAME] Call link: [URL][PERSON_NAM…" at bounding box center [978, 576] width 518 height 210
click at [1069, 665] on textarea "Pro : The [PERSON_NAME] Inn Pro Name: [PERSON_NAME] Call link: [URL][PERSON_NAM…" at bounding box center [978, 576] width 518 height 210
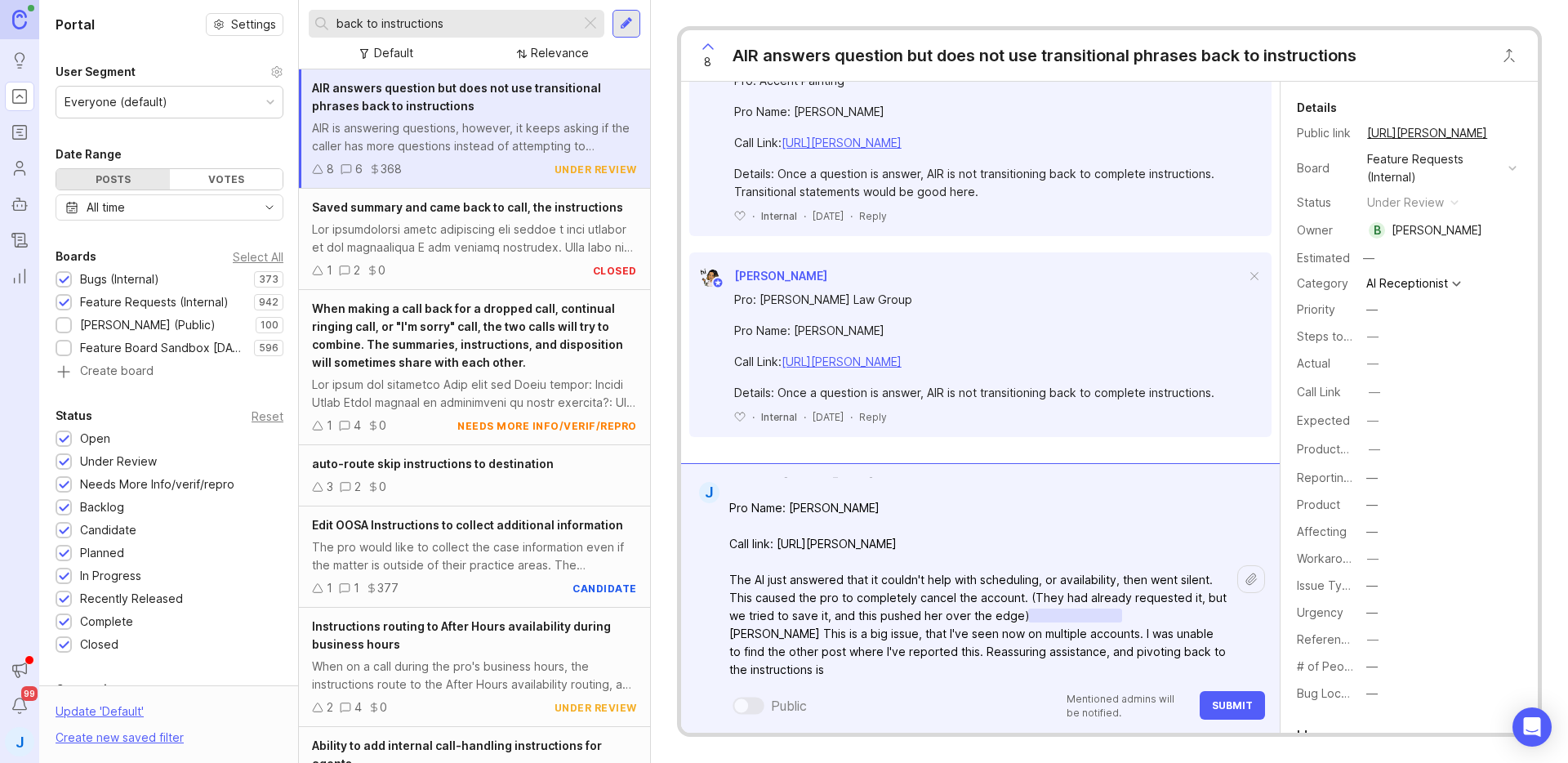
scroll to position [25, 0]
click at [958, 670] on textarea "Pro : The [PERSON_NAME] Inn Pro Name: [PERSON_NAME] Call link: [URL][PERSON_NAM…" at bounding box center [978, 567] width 518 height 229
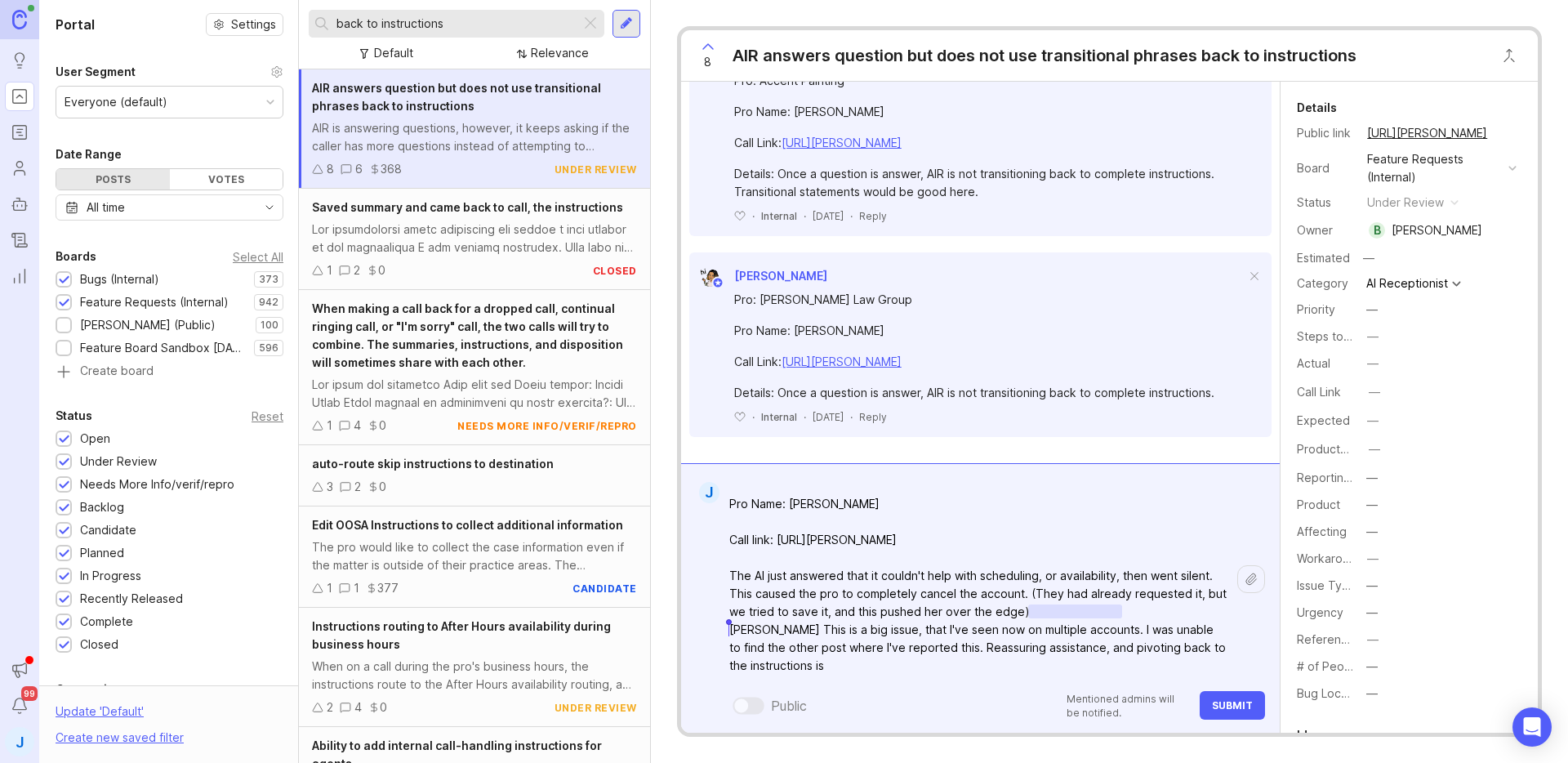
click at [958, 670] on textarea "Pro : The [PERSON_NAME] Inn Pro Name: [PERSON_NAME] Call link: [URL][PERSON_NAM…" at bounding box center [978, 567] width 518 height 229
click at [963, 670] on textarea "Pro : The [PERSON_NAME] Inn Pro Name: [PERSON_NAME] Call link: [URL][PERSON_NAM…" at bounding box center [978, 567] width 518 height 229
click at [992, 661] on textarea "Pro : The [PERSON_NAME] Inn Pro Name: [PERSON_NAME] Call link: [URL][PERSON_NAM…" at bounding box center [978, 567] width 518 height 229
click at [785, 670] on textarea "Pro : The [PERSON_NAME] Inn Pro Name: [PERSON_NAME] Call link: [URL][PERSON_NAM…" at bounding box center [978, 567] width 518 height 229
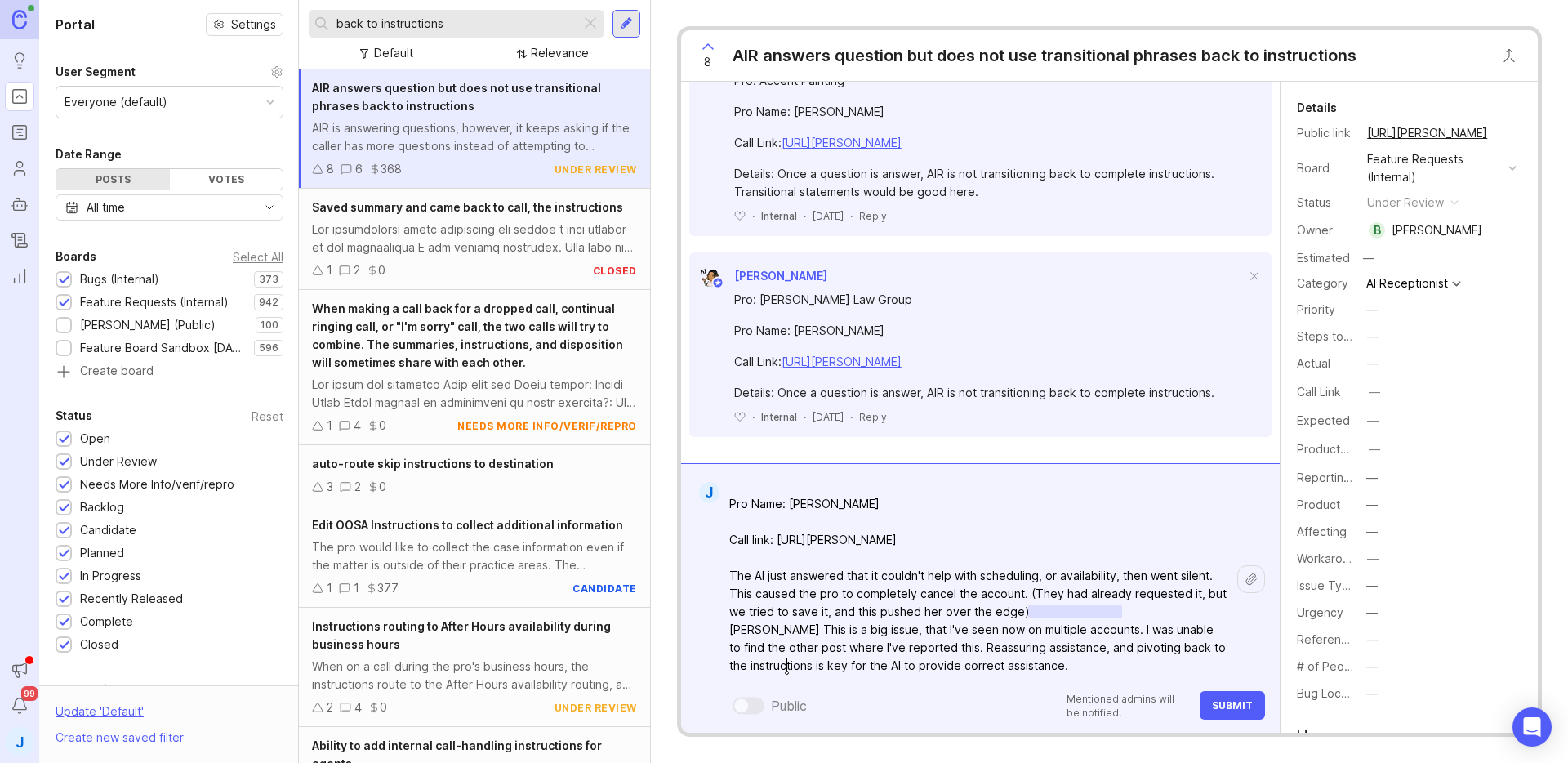
click at [0, 0] on lt-span "instructions ," at bounding box center [0, 0] width 0 height 0
click at [871, 667] on textarea "Pro : The [PERSON_NAME] Inn Pro Name: [PERSON_NAME] Call link: [URL][PERSON_NAM…" at bounding box center [978, 567] width 518 height 229
click at [1097, 671] on textarea "Pro : The [PERSON_NAME] Inn Pro Name: [PERSON_NAME] Call link: [URL][PERSON_NAM…" at bounding box center [978, 567] width 518 height 229
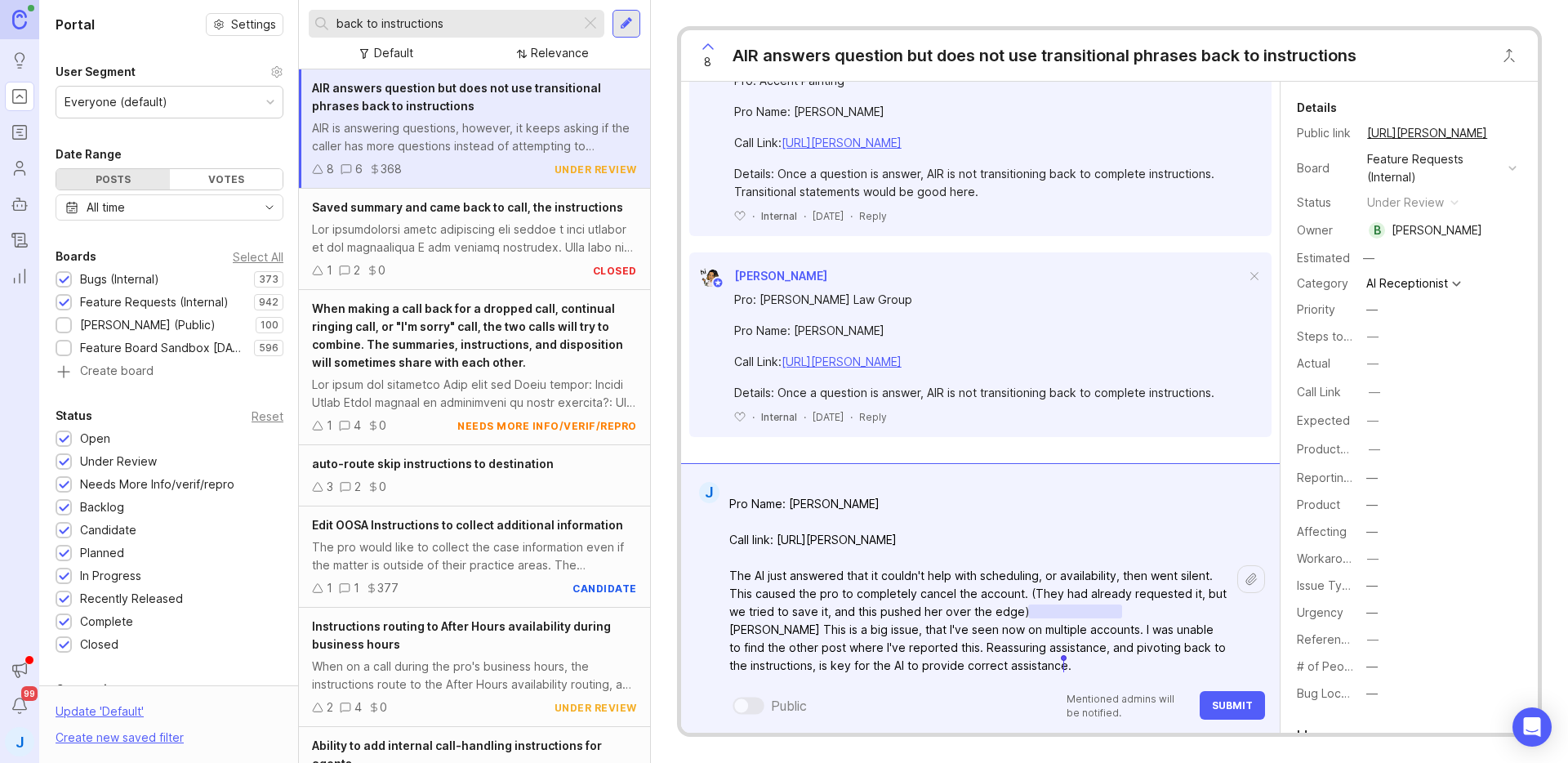
click at [1097, 671] on textarea "Pro : The [PERSON_NAME] Inn Pro Name: [PERSON_NAME] Call link: [URL][PERSON_NAM…" at bounding box center [978, 567] width 518 height 229
click at [1138, 664] on textarea "Pro : The [PERSON_NAME] Inn Pro Name: [PERSON_NAME] Call link: [URL][PERSON_NAM…" at bounding box center [978, 567] width 518 height 229
click at [1128, 659] on textarea "Pro : The [PERSON_NAME] Inn Pro Name: [PERSON_NAME] Call link: [URL][PERSON_NAM…" at bounding box center [978, 567] width 518 height 229
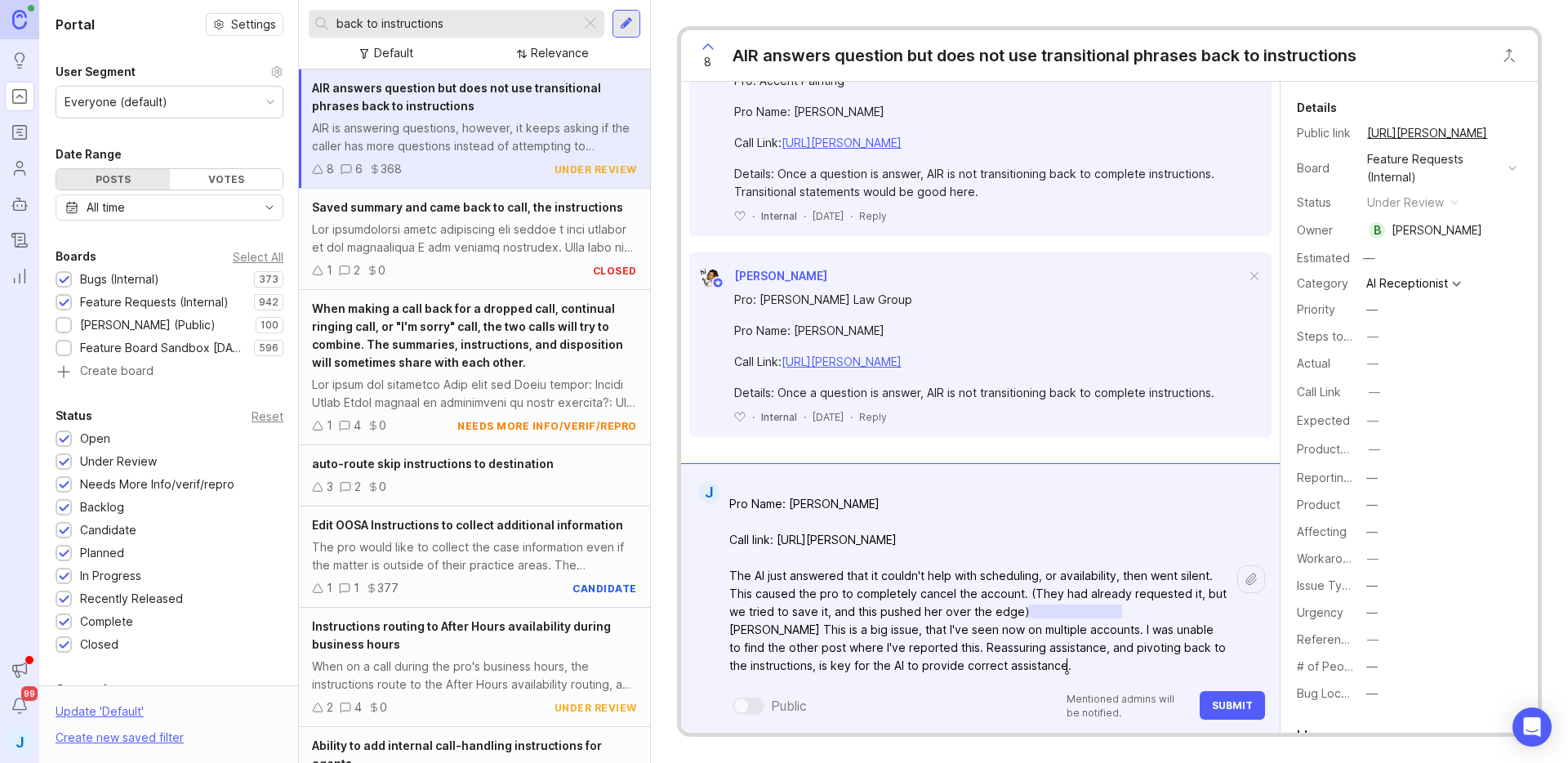
type textarea "Pro : The [PERSON_NAME] Inn Pro Name: [PERSON_NAME] Call link: [URL][PERSON_NAM…"
click at [1227, 697] on button "Submit" at bounding box center [1232, 705] width 65 height 29
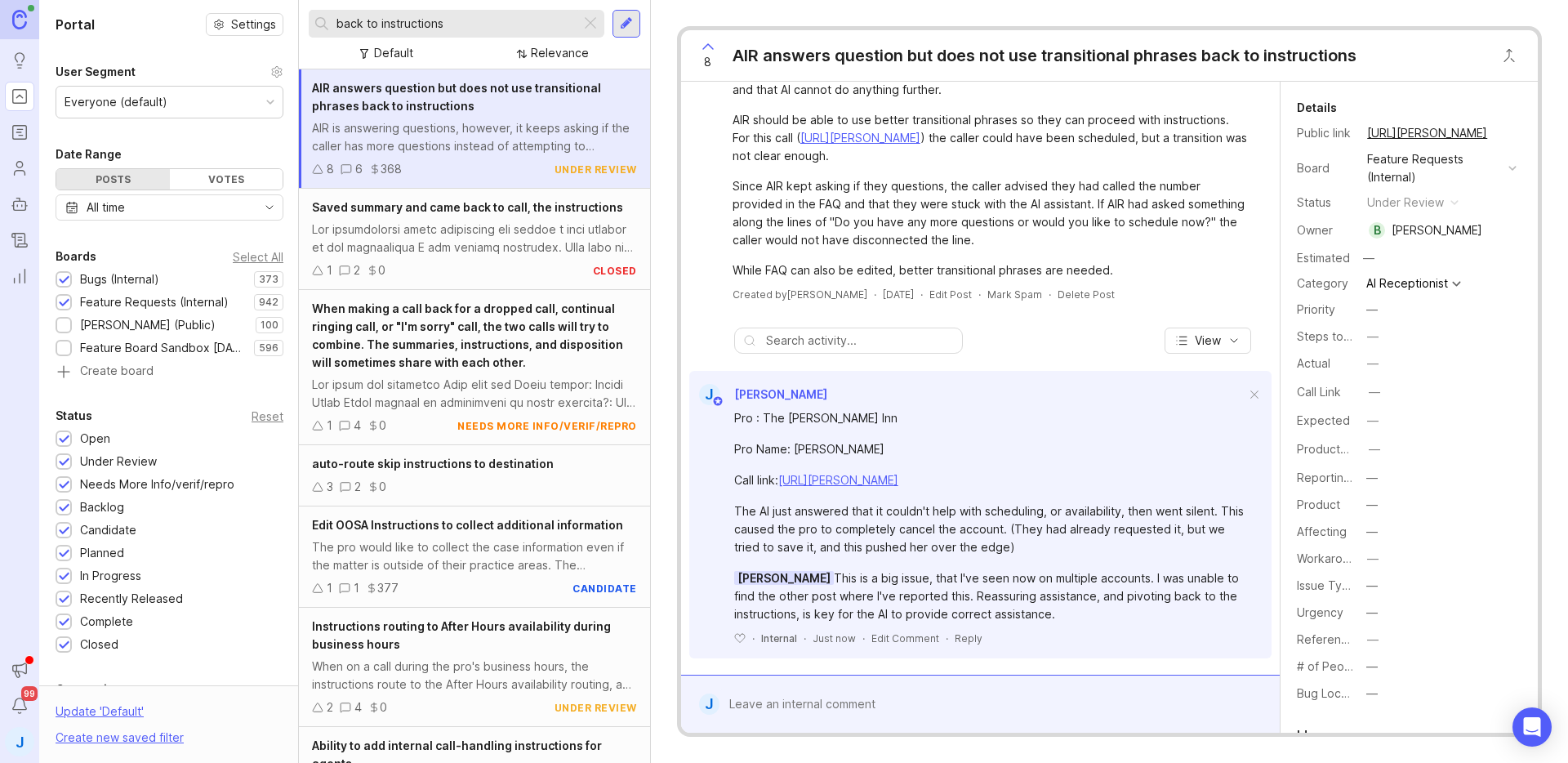
scroll to position [0, 0]
